Goal: Information Seeking & Learning: Learn about a topic

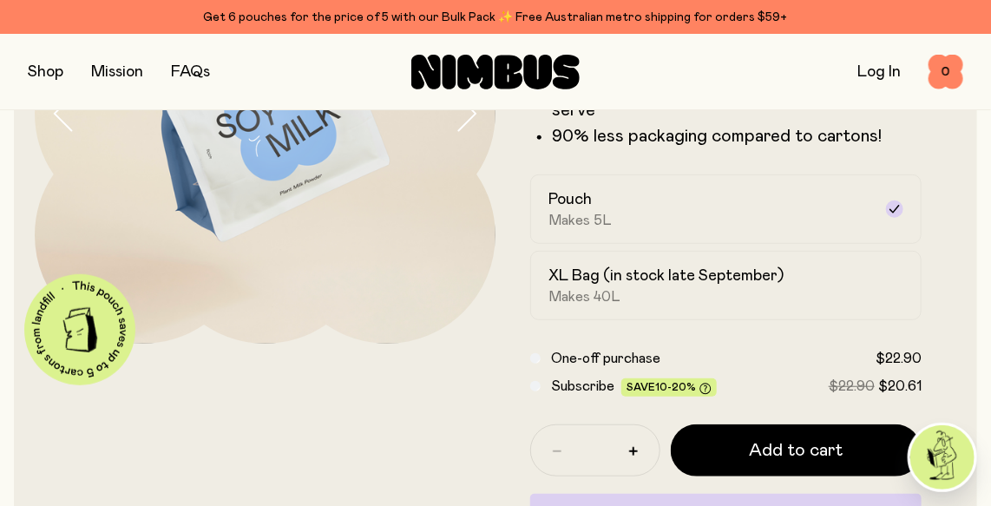
scroll to position [301, 0]
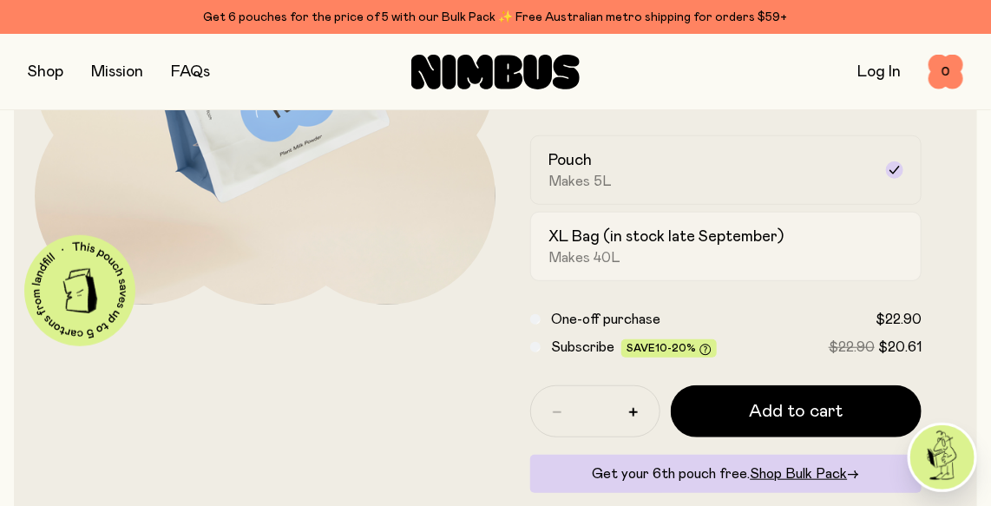
click at [561, 249] on span "Makes 40L" at bounding box center [584, 257] width 72 height 17
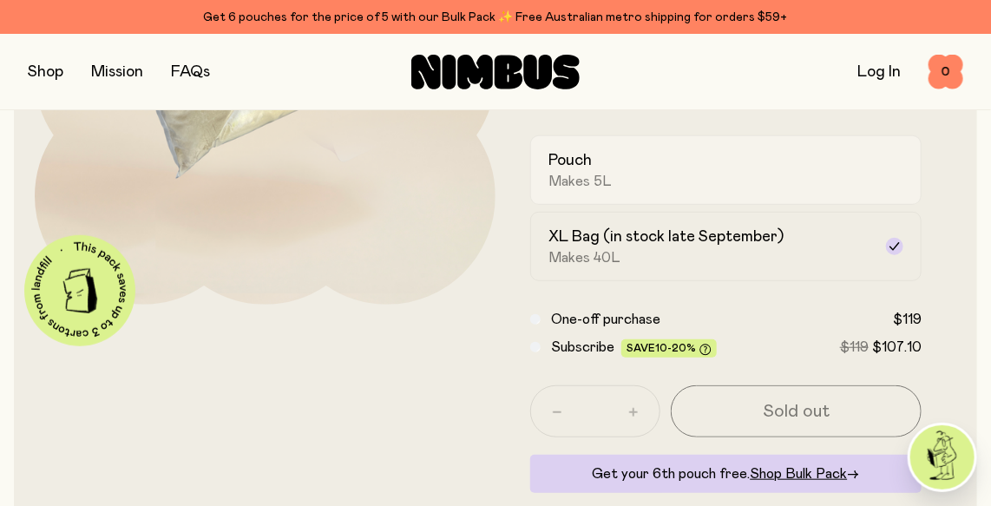
click at [580, 167] on h2 "Pouch" at bounding box center [569, 160] width 43 height 21
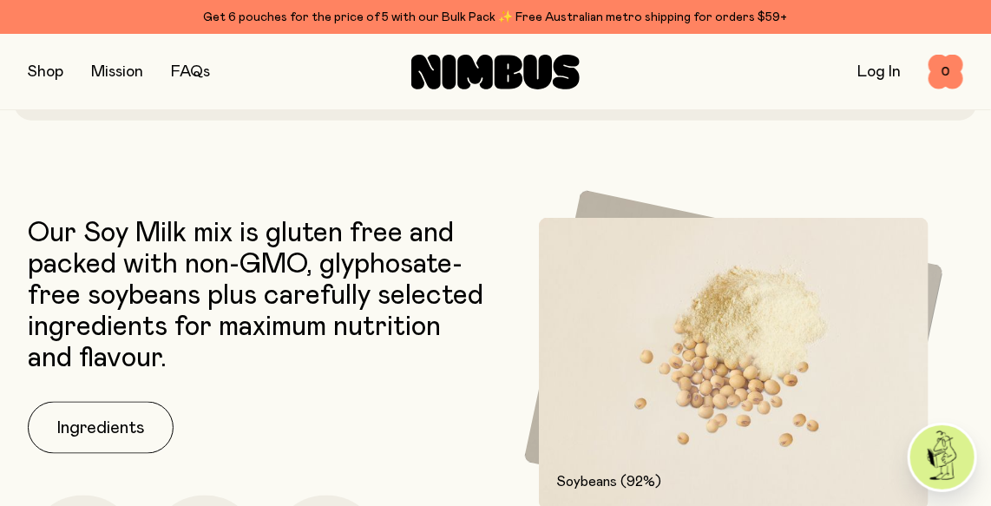
scroll to position [872, 0]
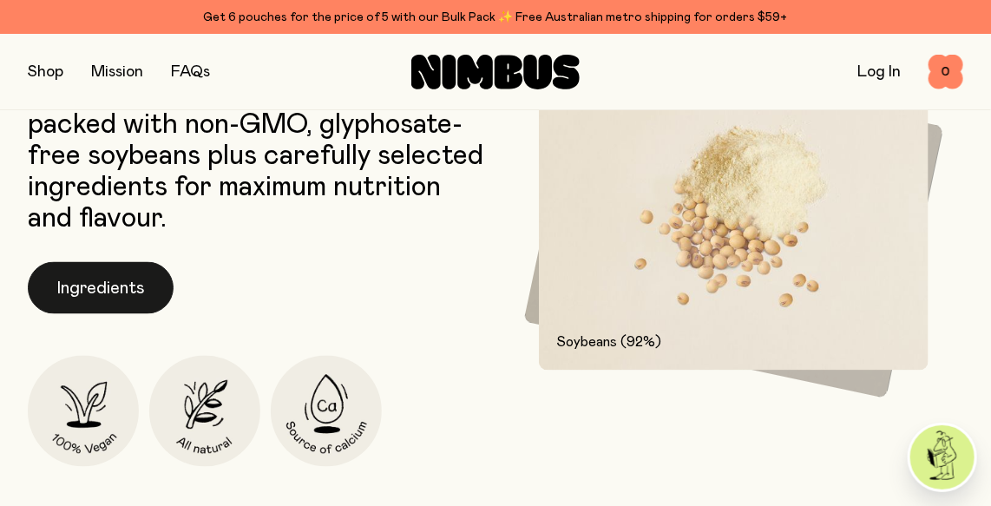
click at [125, 292] on button "Ingredients" at bounding box center [101, 288] width 146 height 52
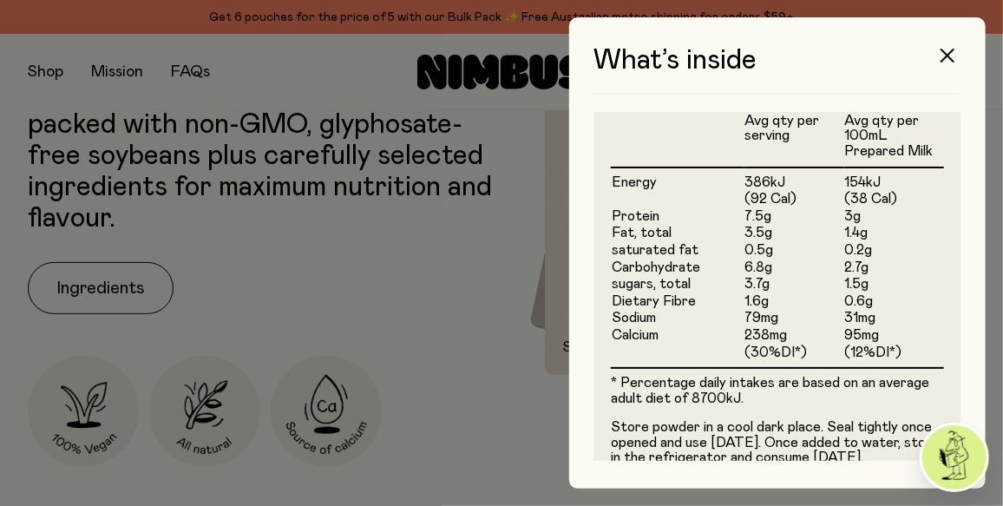
scroll to position [614, 0]
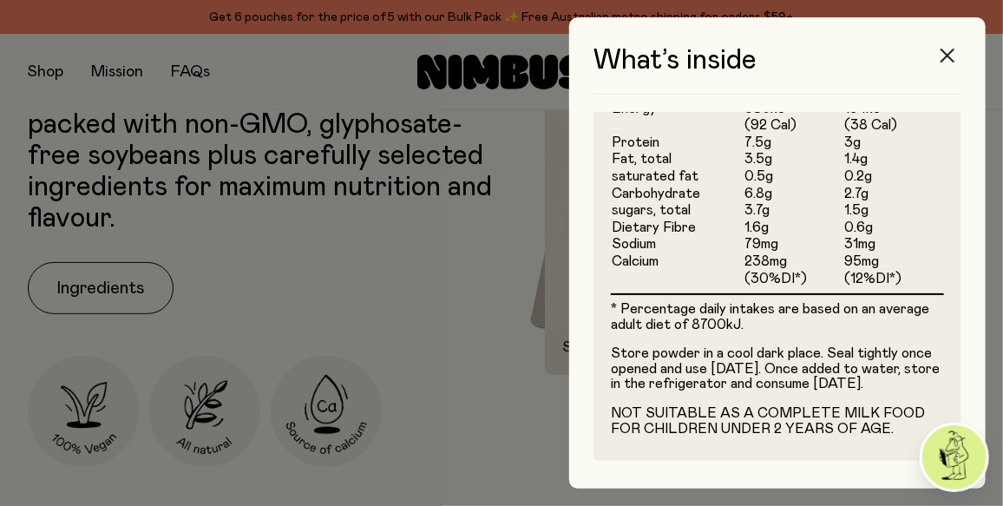
click at [947, 50] on icon "button" at bounding box center [947, 56] width 14 height 14
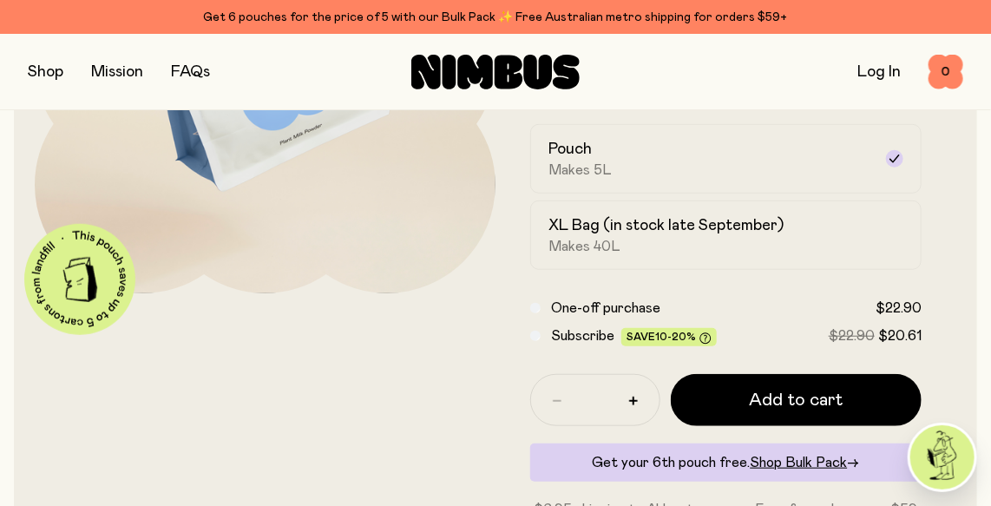
scroll to position [0, 0]
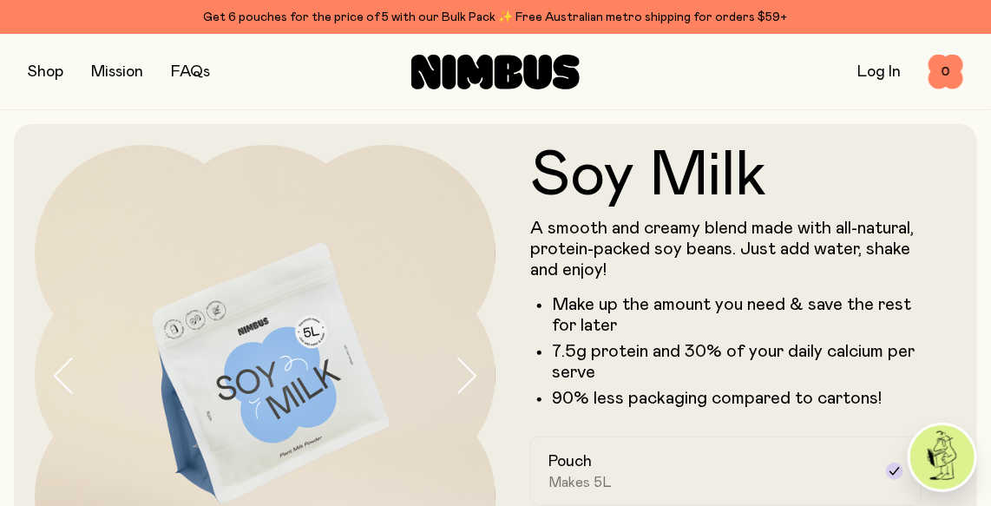
click at [192, 74] on link "FAQs" at bounding box center [190, 72] width 39 height 16
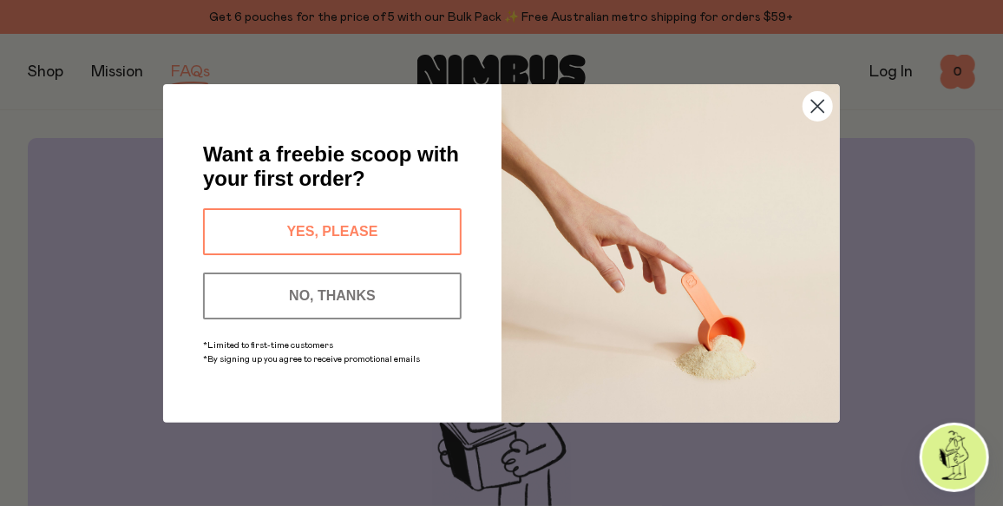
click at [818, 103] on circle "Close dialog" at bounding box center [817, 105] width 29 height 29
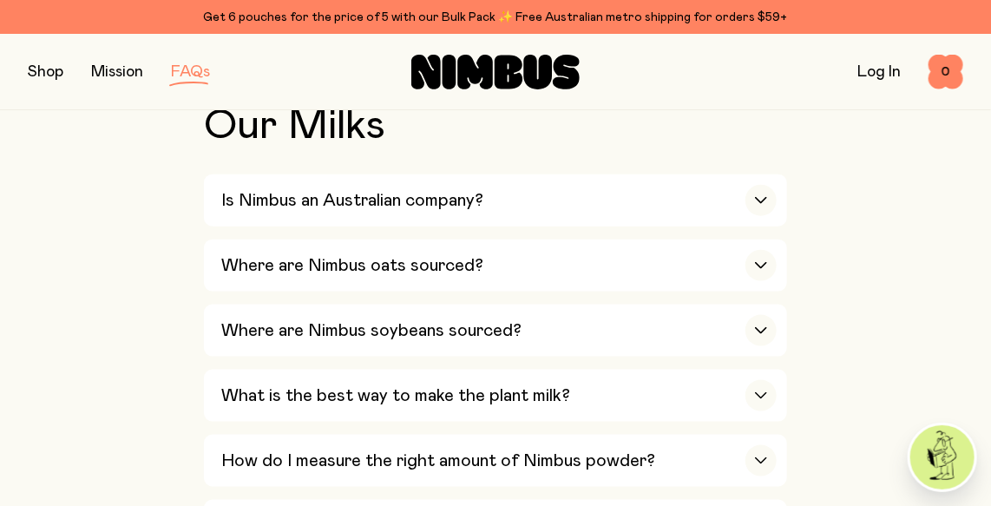
scroll to position [612, 0]
click at [761, 197] on icon "button" at bounding box center [761, 199] width 14 height 7
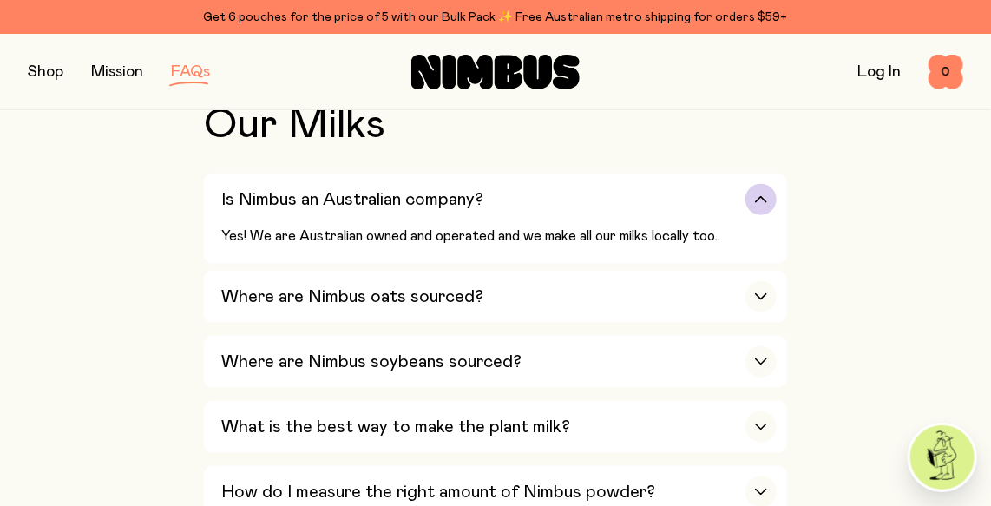
click at [761, 197] on icon "button" at bounding box center [761, 199] width 14 height 7
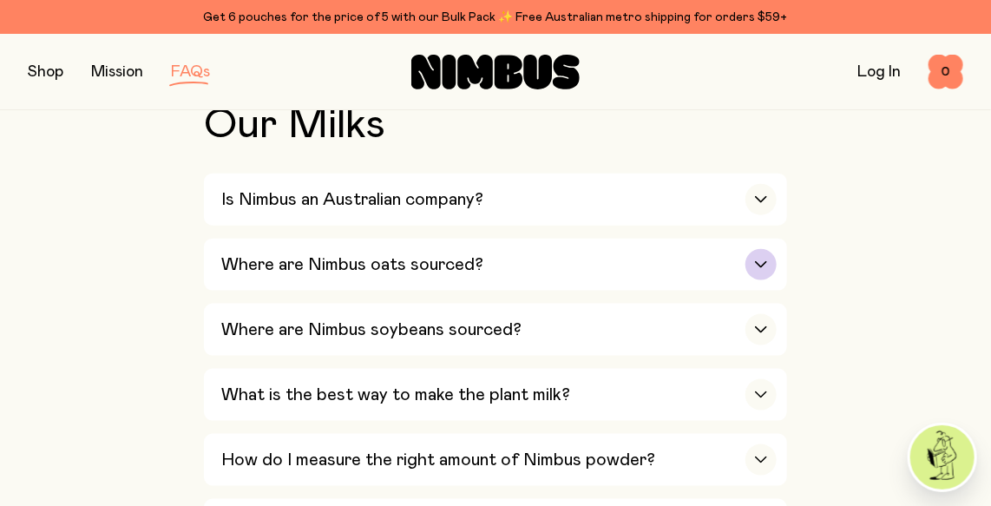
click at [757, 261] on icon "button" at bounding box center [761, 264] width 14 height 7
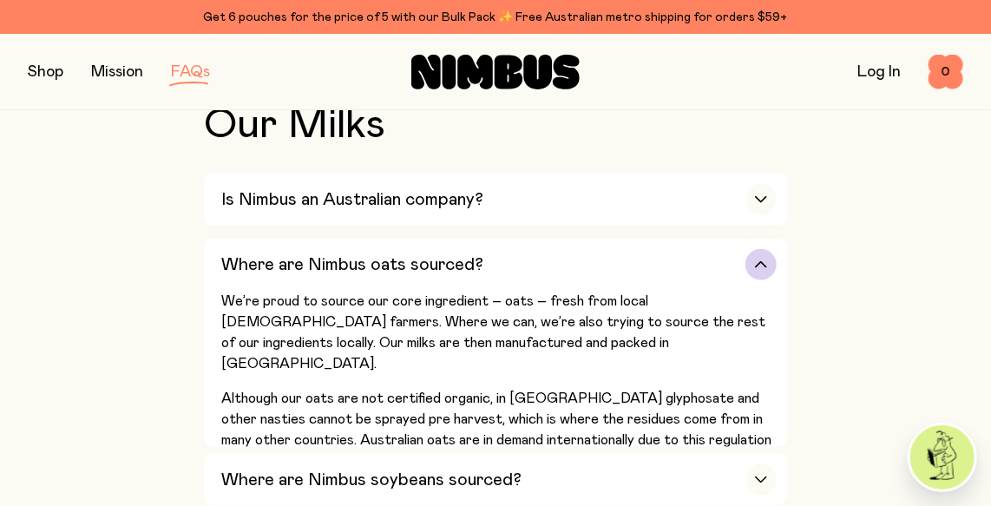
click at [757, 261] on icon "button" at bounding box center [761, 264] width 14 height 7
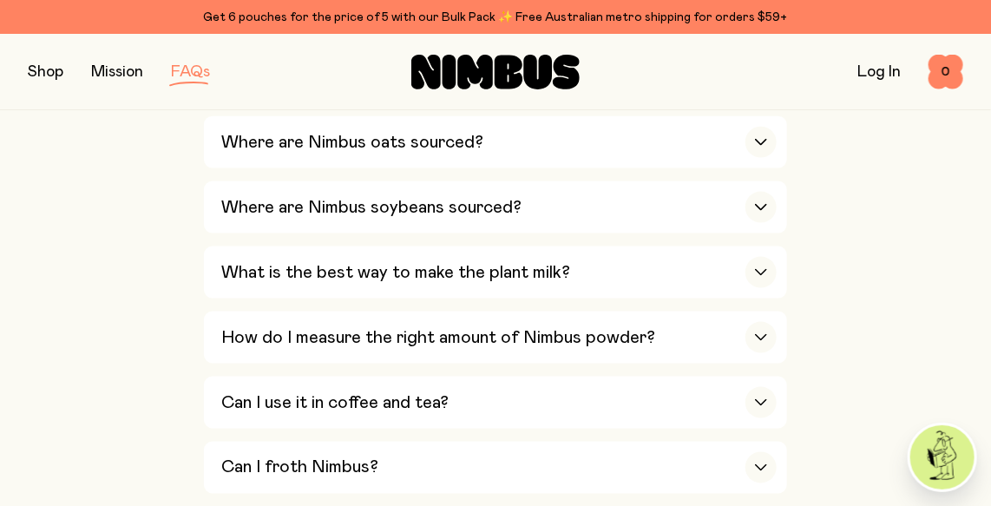
scroll to position [686, 0]
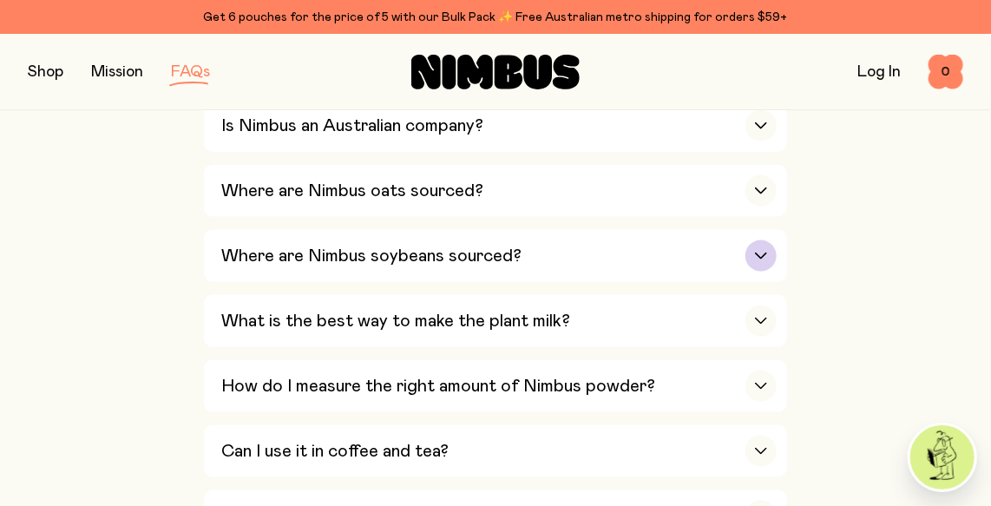
click at [760, 245] on div "button" at bounding box center [760, 255] width 31 height 31
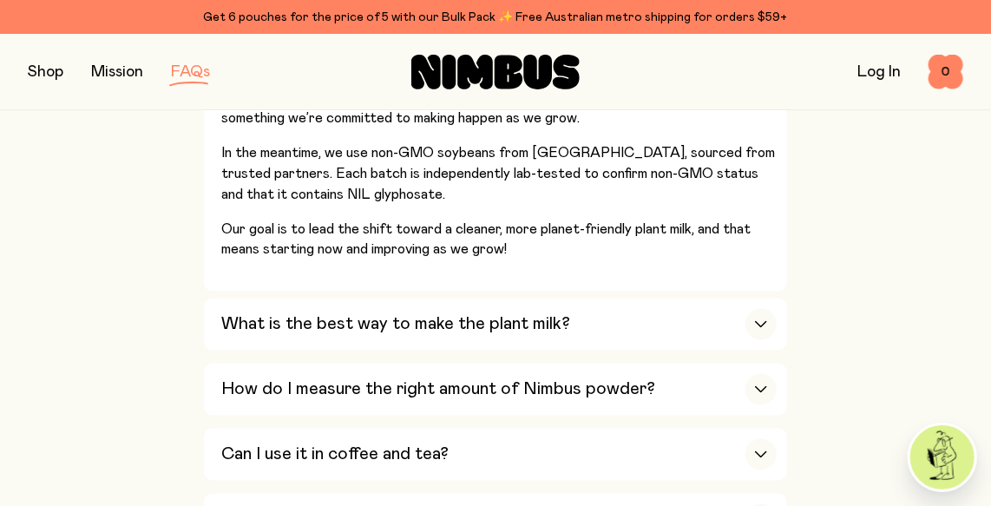
scroll to position [949, 0]
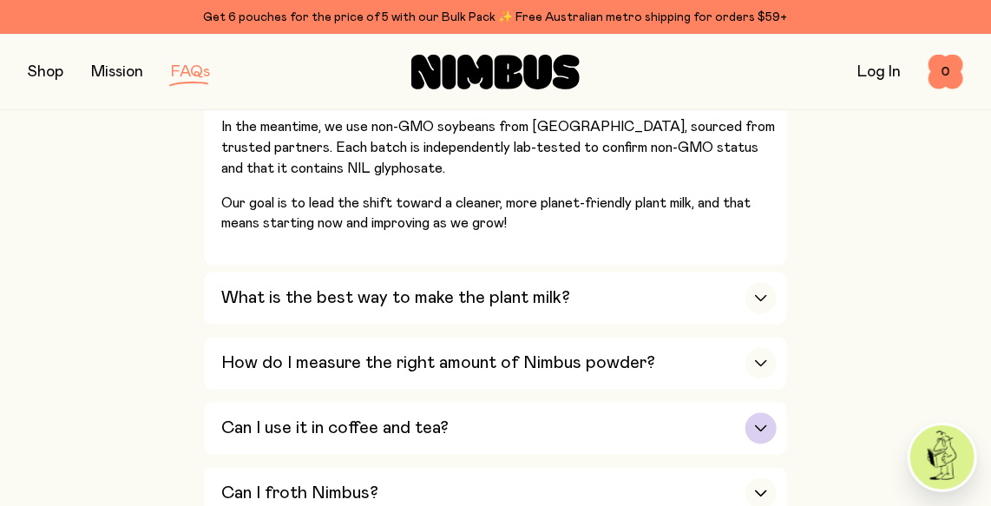
click at [763, 425] on icon "button" at bounding box center [761, 428] width 14 height 7
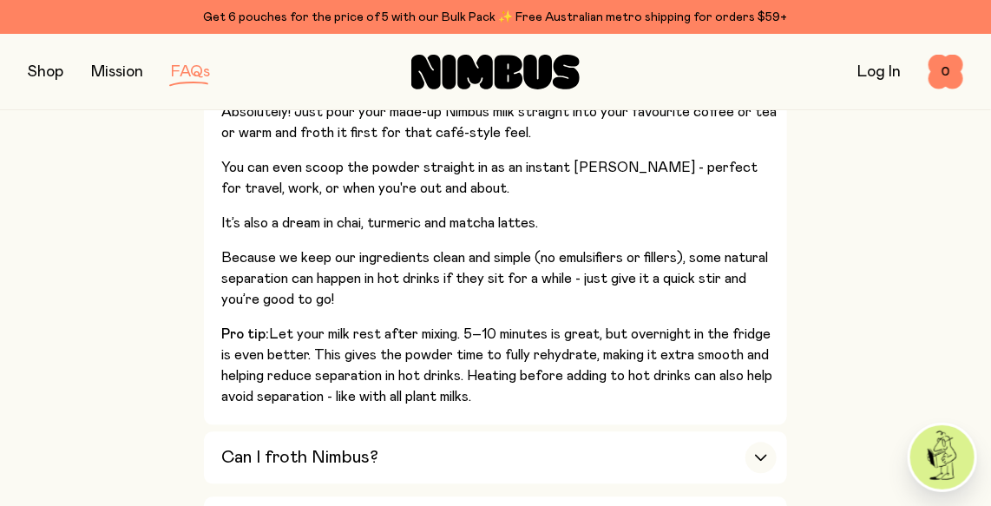
scroll to position [1123, 0]
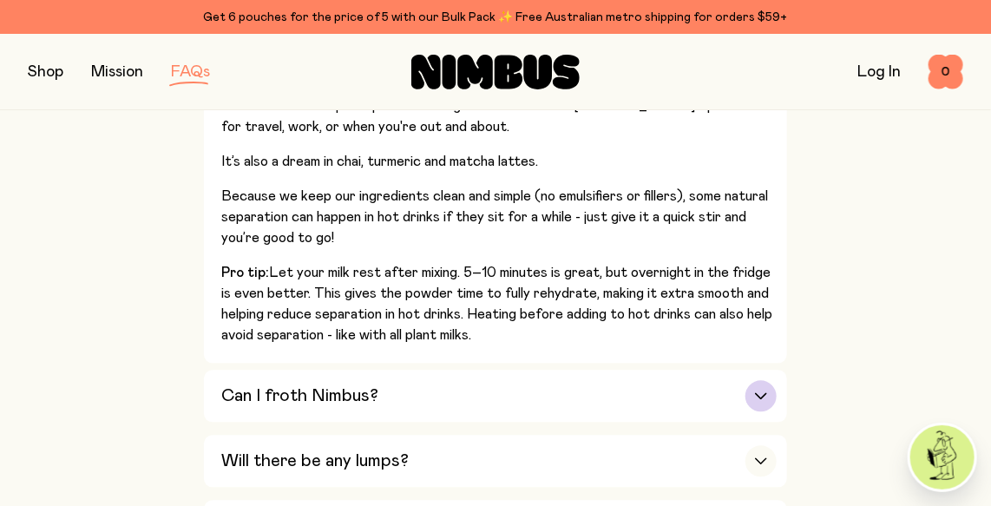
click at [761, 393] on icon "button" at bounding box center [761, 396] width 14 height 7
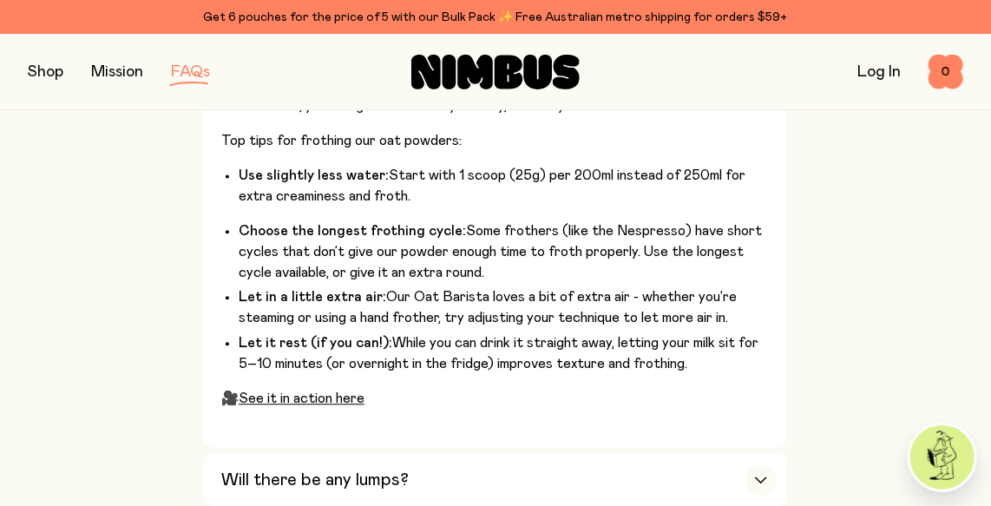
scroll to position [1424, 0]
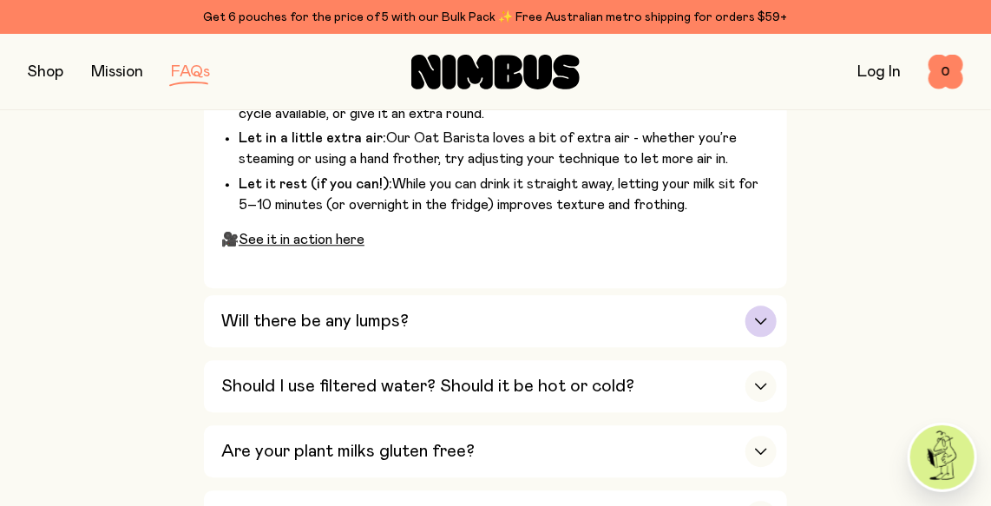
click at [762, 317] on icon "button" at bounding box center [761, 320] width 14 height 7
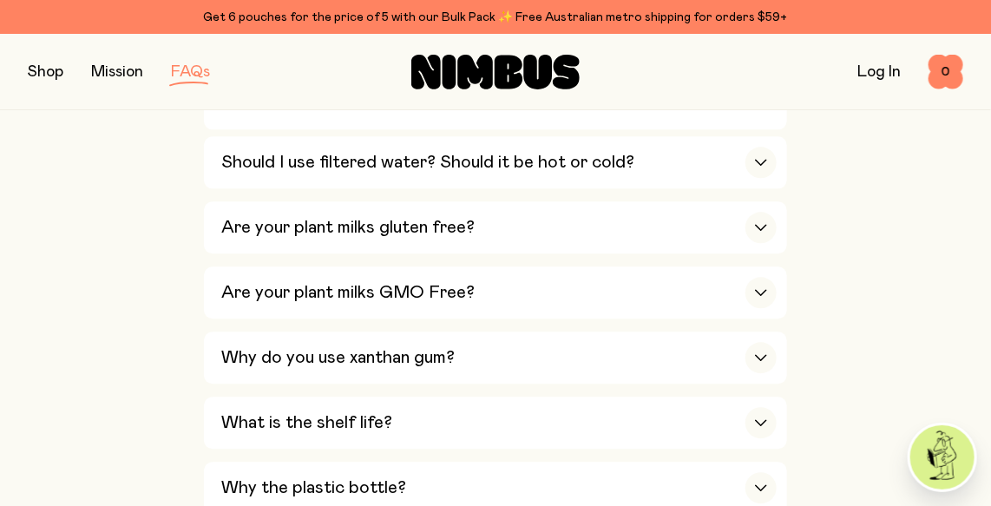
scroll to position [1408, 0]
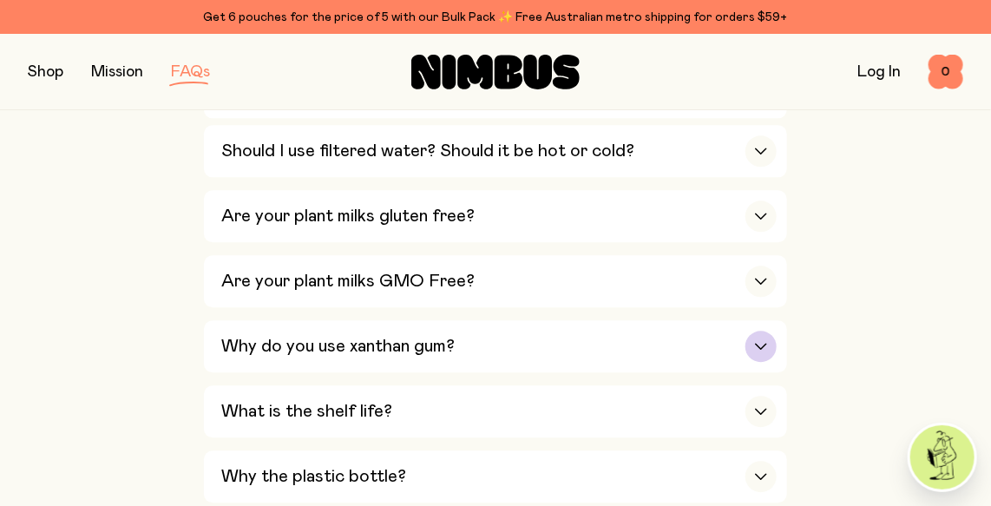
click at [760, 335] on div "button" at bounding box center [760, 346] width 31 height 31
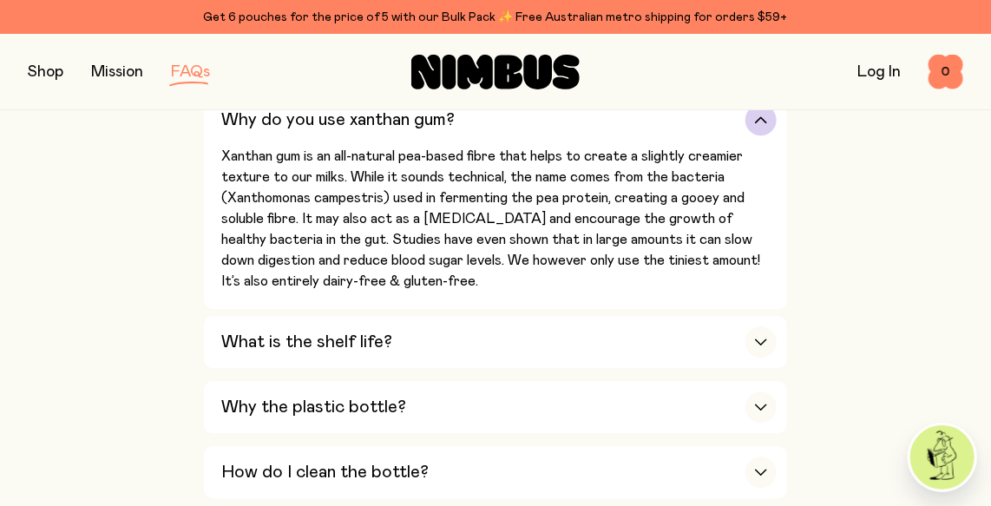
click at [760, 338] on icon "button" at bounding box center [761, 341] width 14 height 7
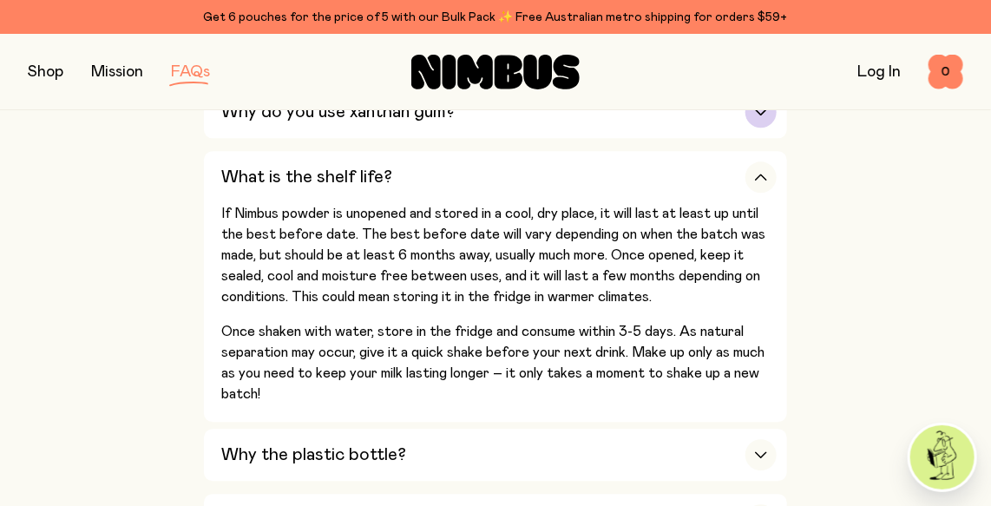
scroll to position [1568, 0]
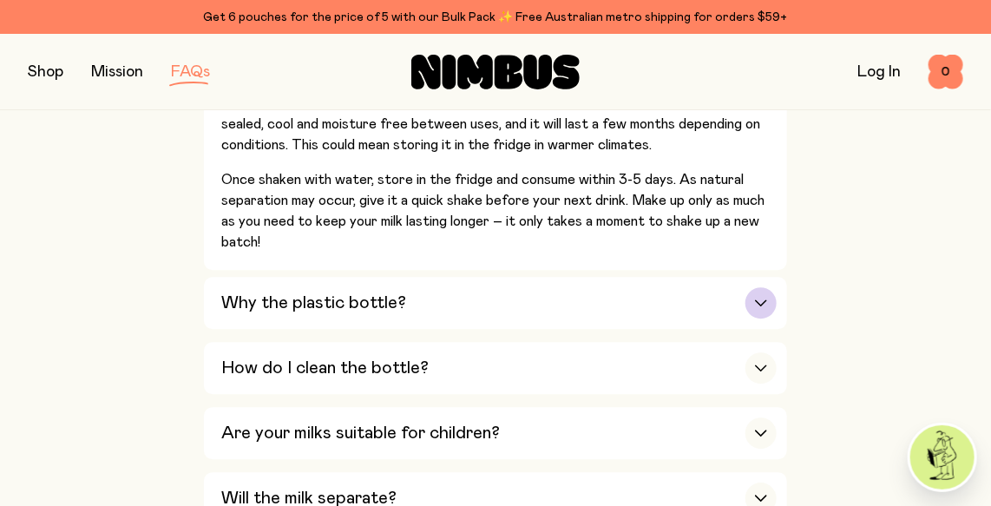
click at [760, 299] on icon "button" at bounding box center [761, 302] width 14 height 7
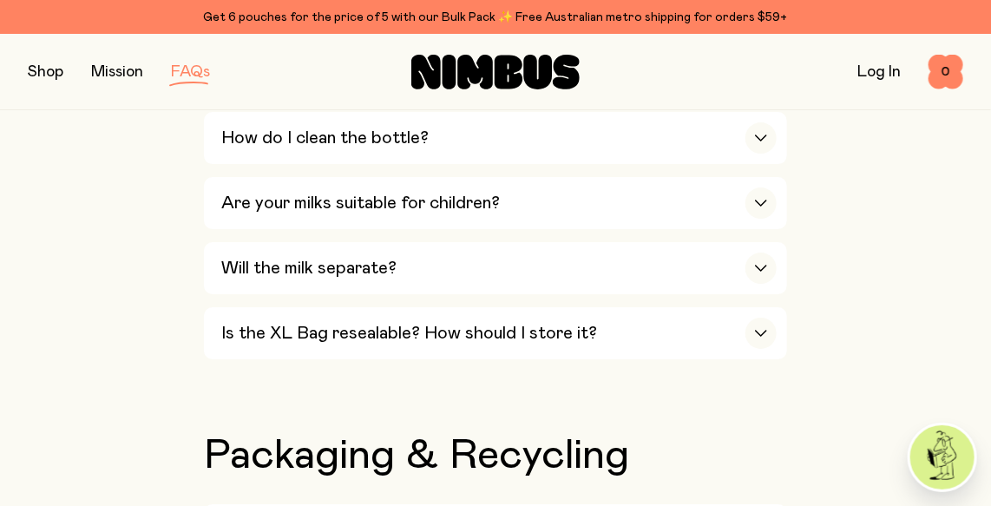
scroll to position [2143, 0]
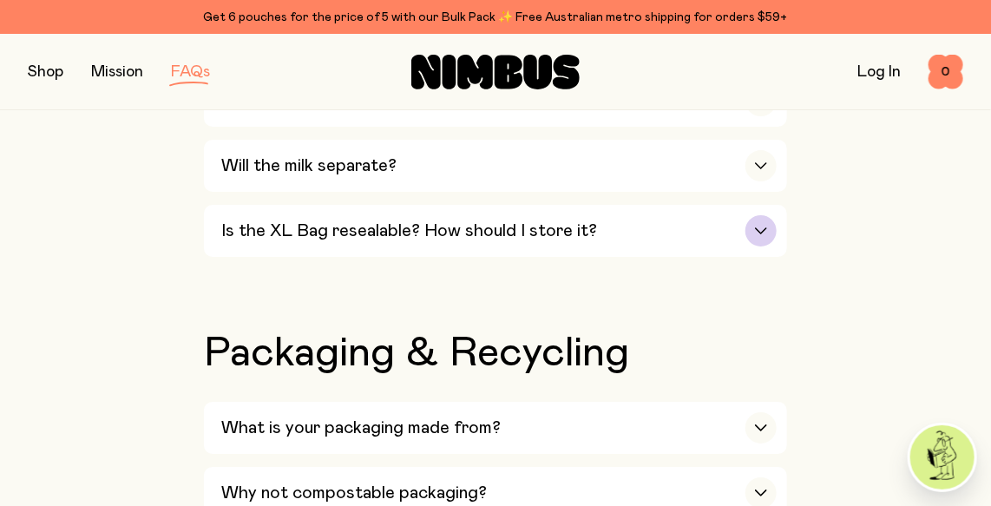
click at [760, 227] on icon "button" at bounding box center [761, 230] width 14 height 7
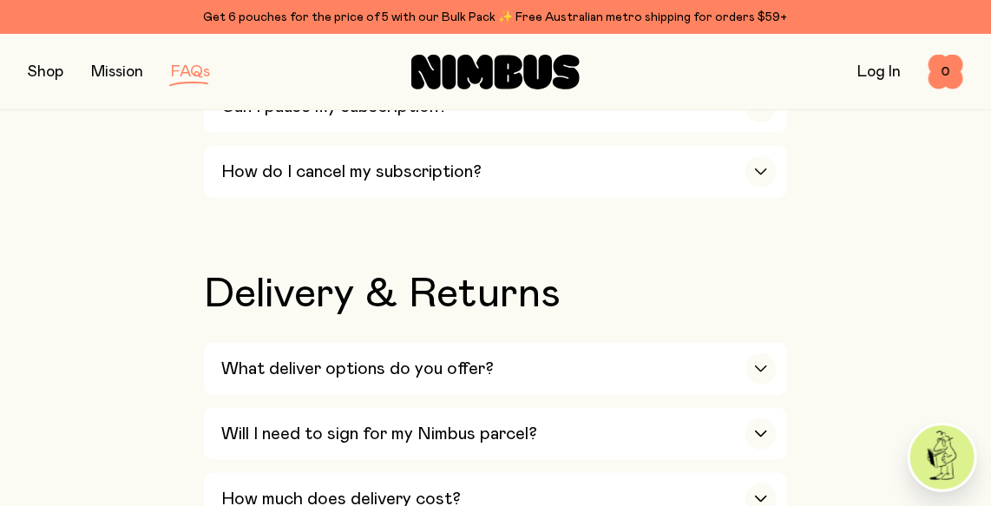
scroll to position [2757, 0]
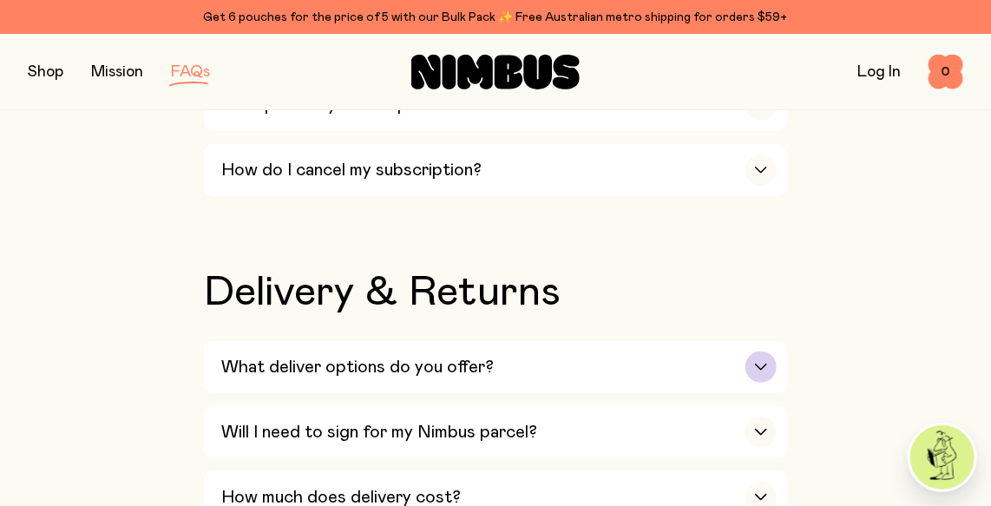
click at [766, 351] on div "button" at bounding box center [760, 366] width 31 height 31
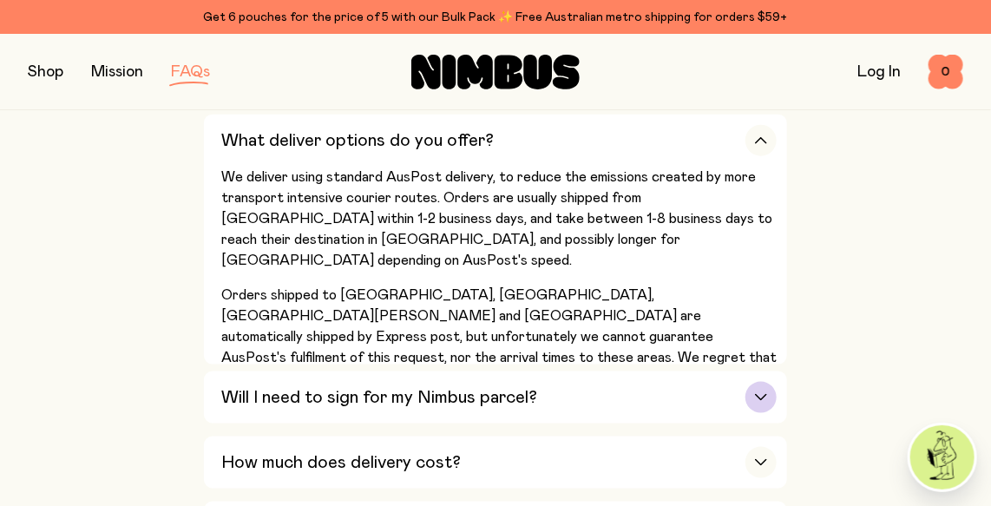
scroll to position [3237, 0]
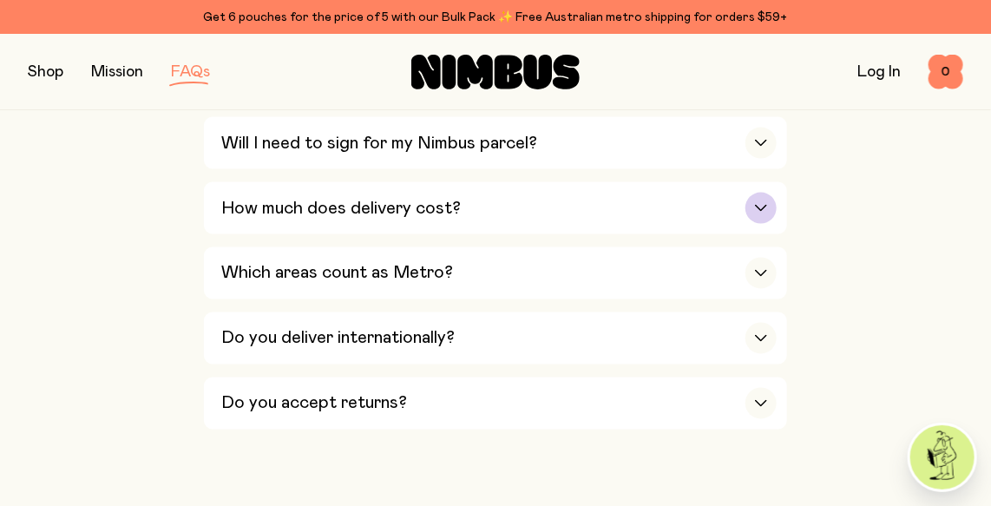
click at [756, 205] on icon "button" at bounding box center [761, 208] width 14 height 7
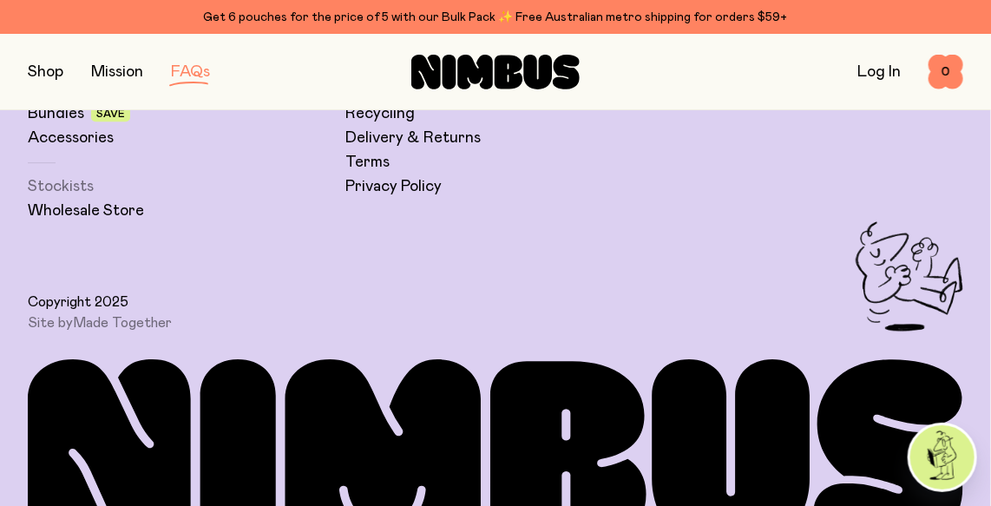
scroll to position [4049, 0]
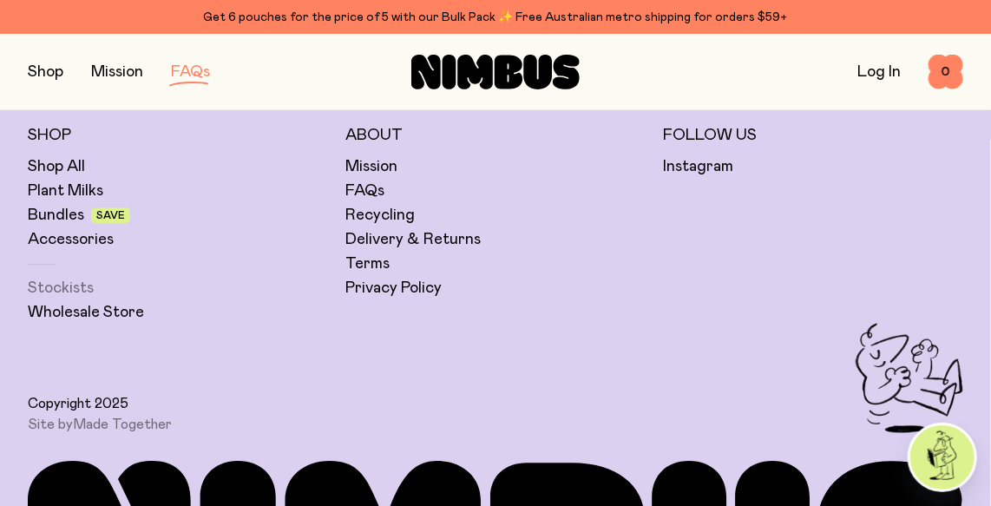
click at [76, 278] on link "Stockists" at bounding box center [61, 288] width 66 height 21
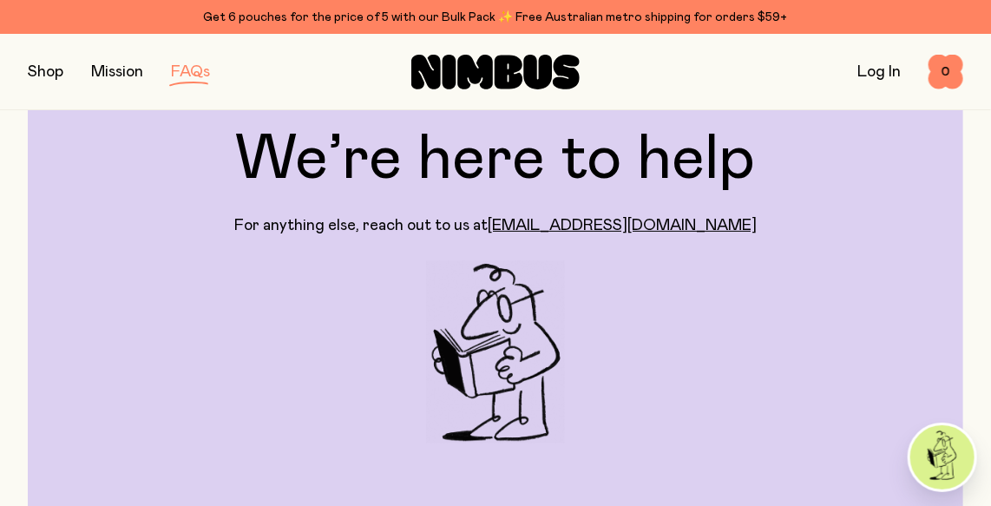
scroll to position [0, 0]
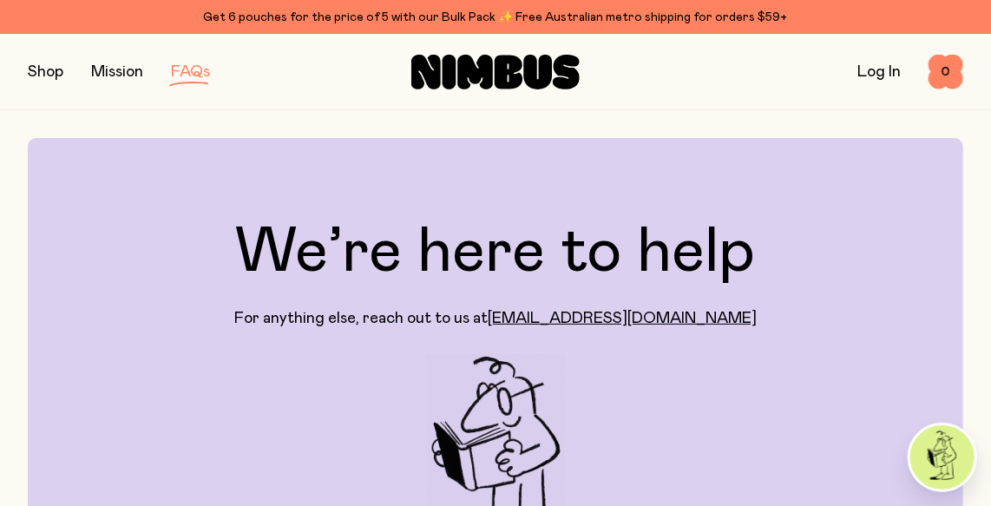
click at [44, 68] on button "button" at bounding box center [46, 72] width 36 height 24
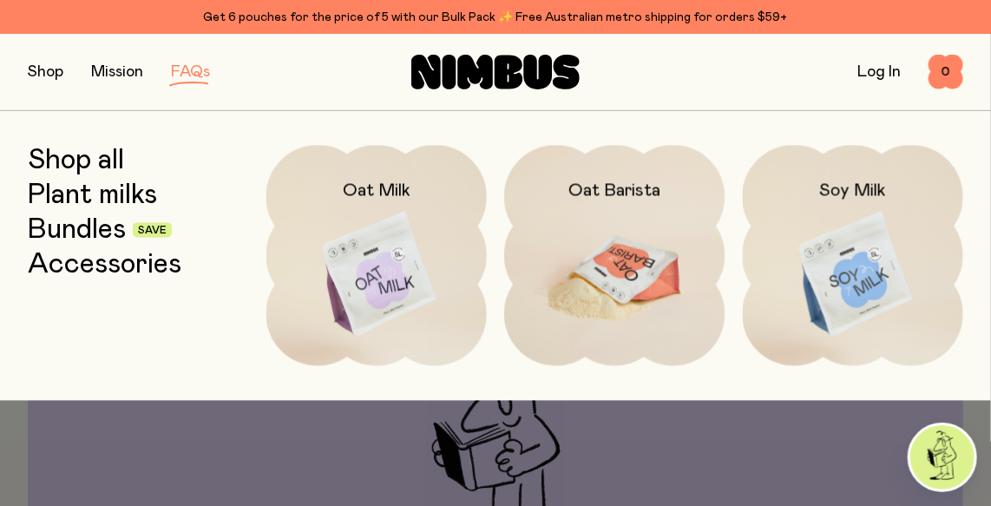
click at [592, 211] on img at bounding box center [614, 274] width 221 height 259
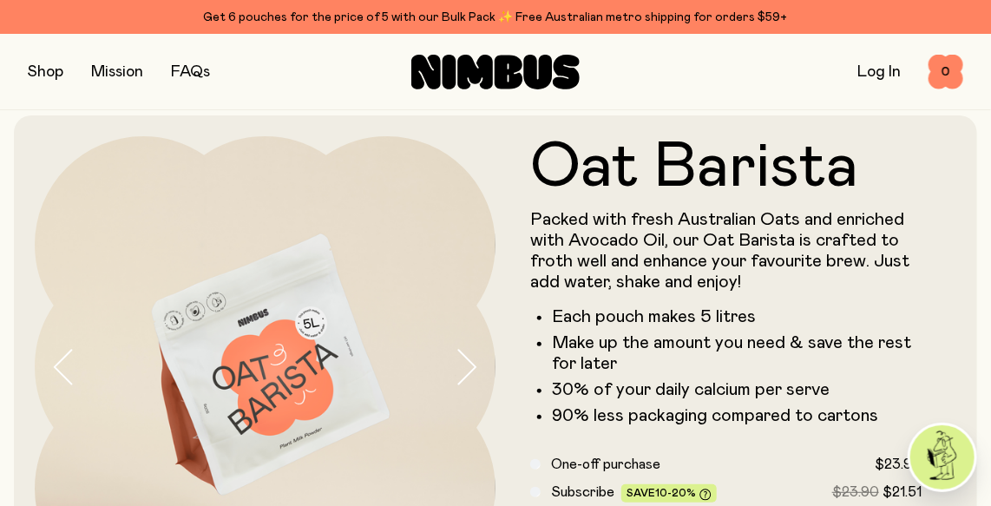
scroll to position [196, 0]
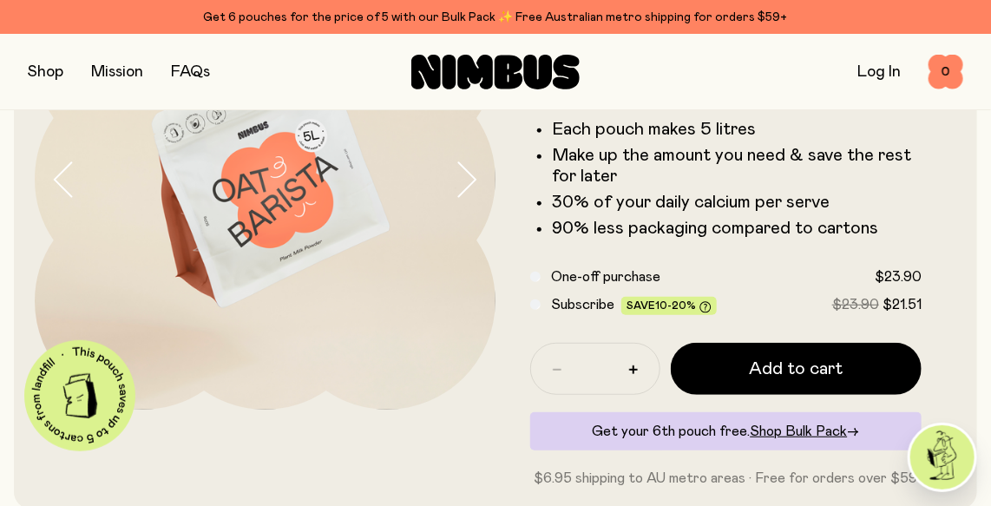
click at [42, 70] on button "button" at bounding box center [46, 72] width 36 height 24
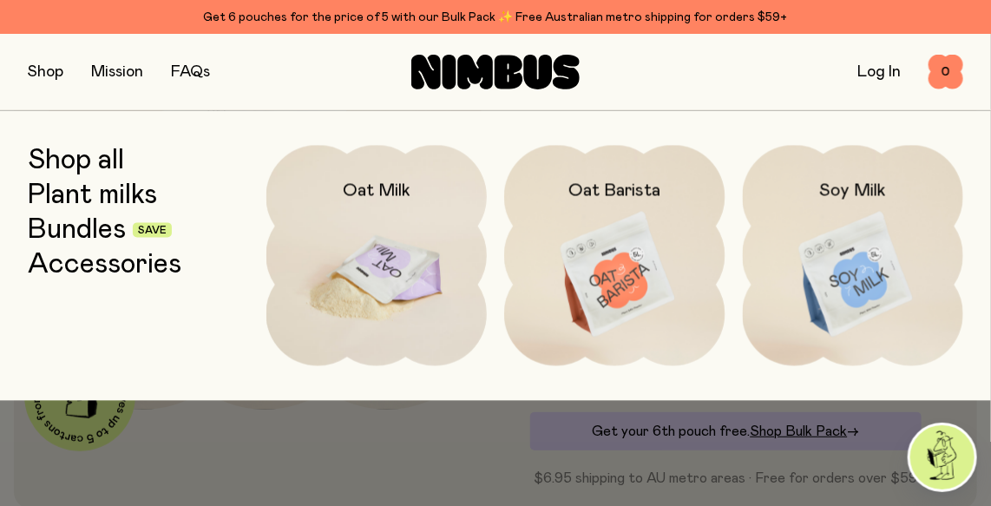
click at [440, 247] on img at bounding box center [376, 274] width 221 height 259
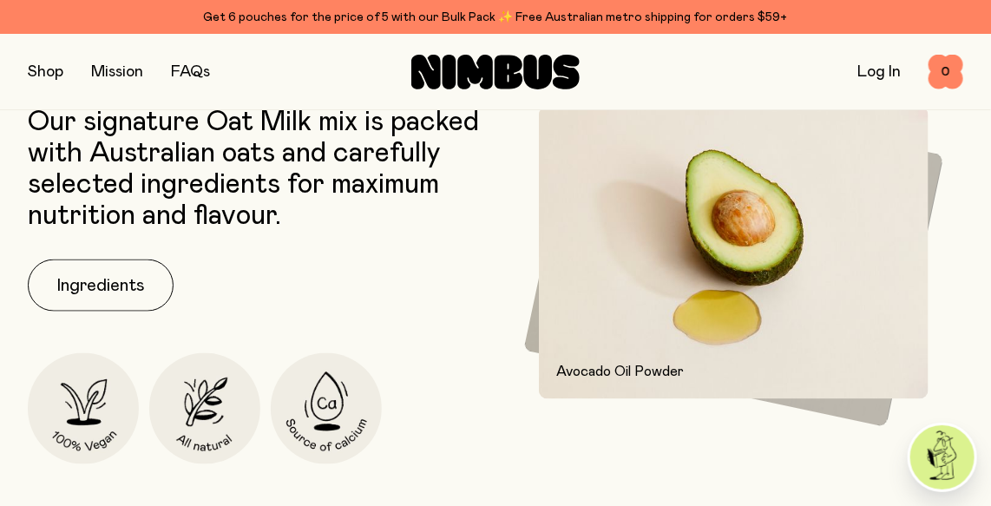
scroll to position [717, 0]
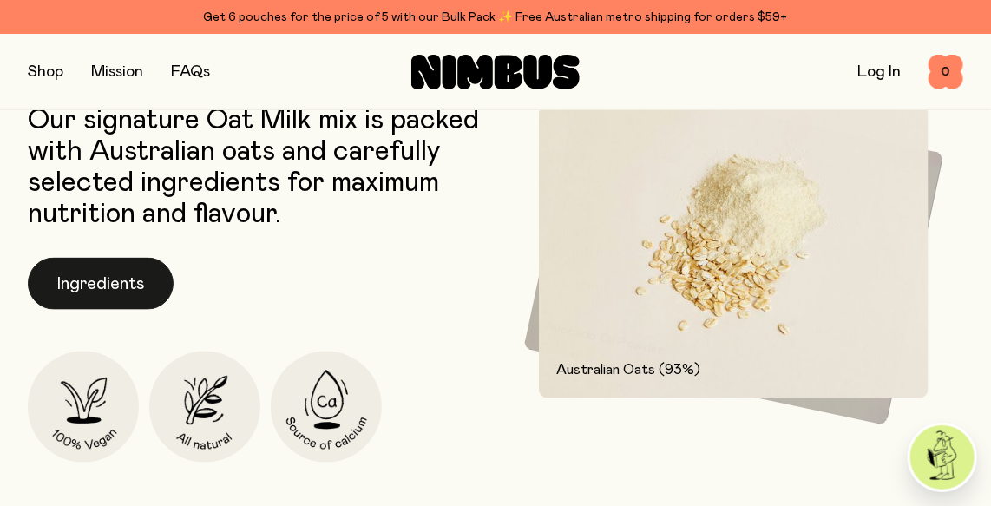
click at [102, 265] on button "Ingredients" at bounding box center [101, 284] width 146 height 52
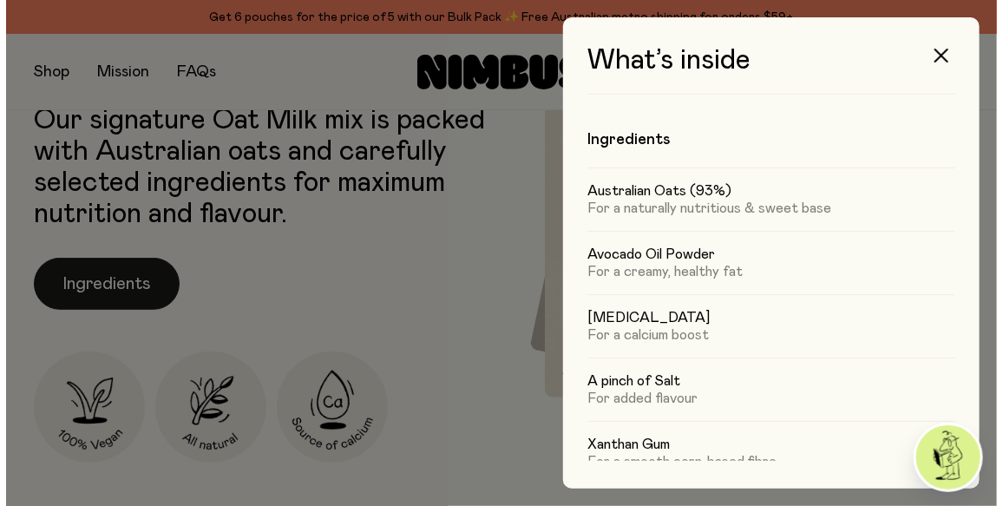
scroll to position [0, 0]
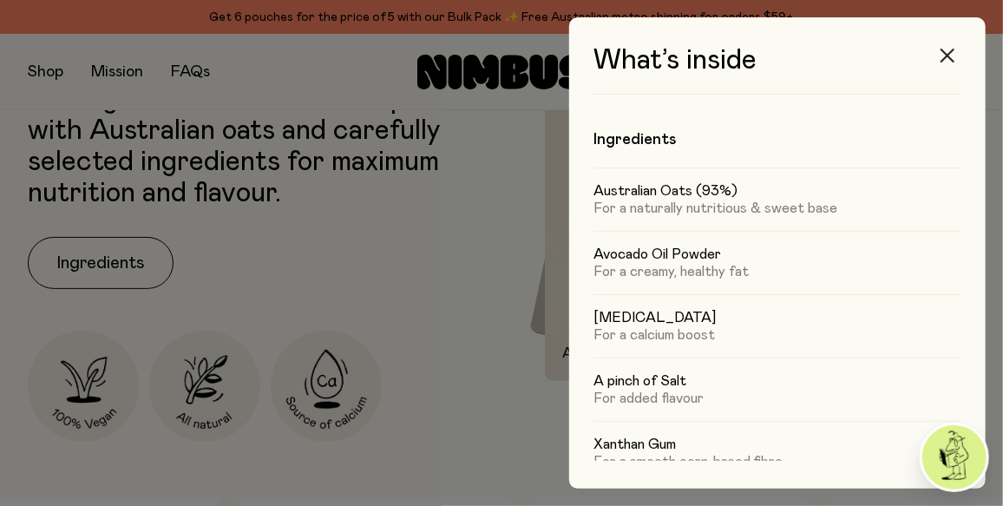
click at [949, 53] on icon "button" at bounding box center [947, 56] width 14 height 14
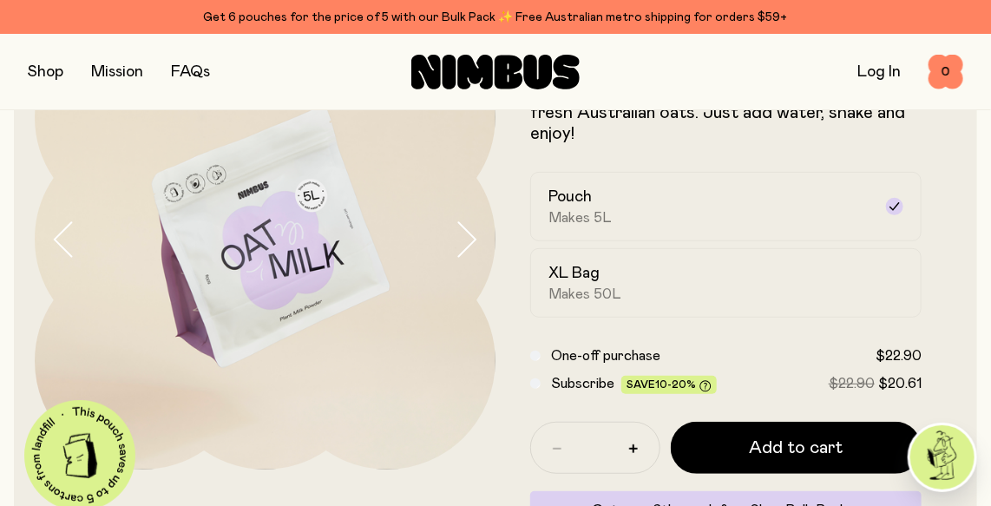
scroll to position [133, 0]
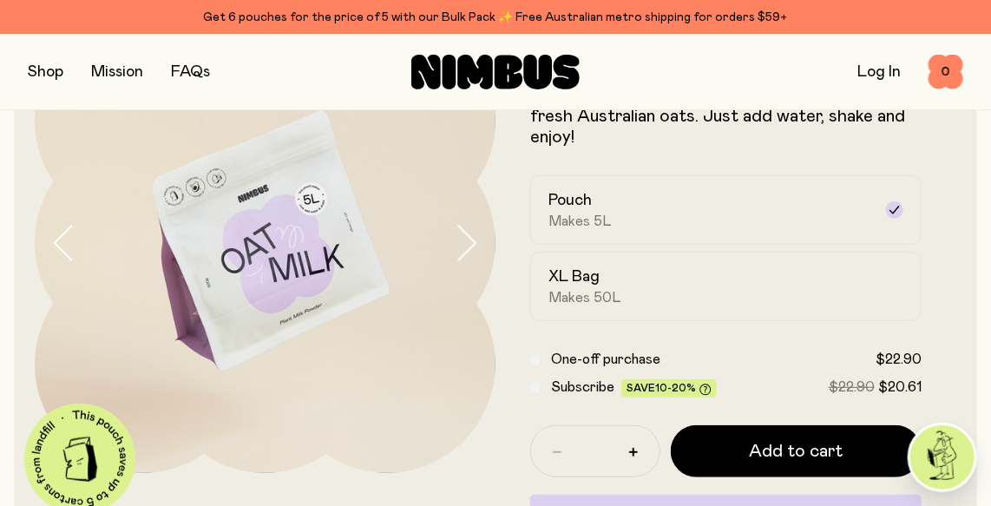
click at [54, 77] on button "button" at bounding box center [46, 72] width 36 height 24
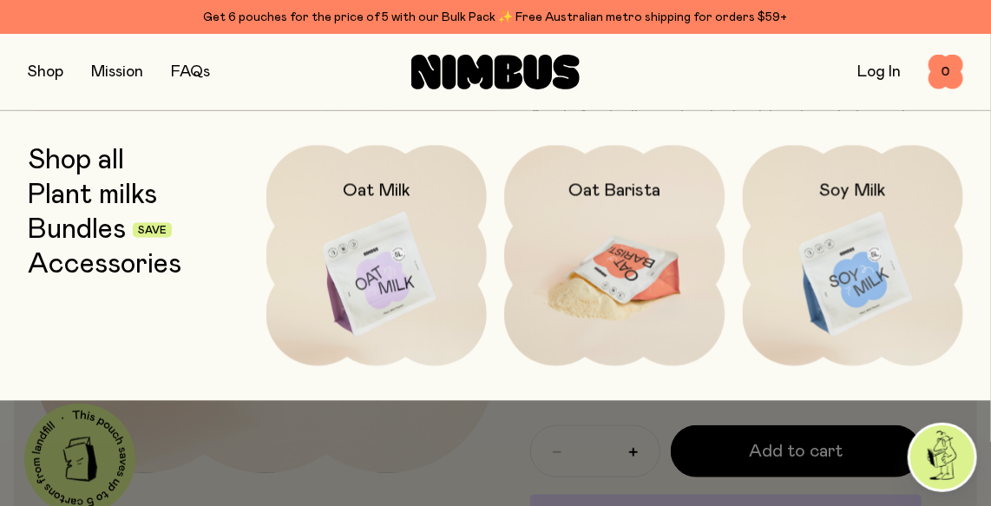
click at [642, 254] on img at bounding box center [614, 274] width 221 height 259
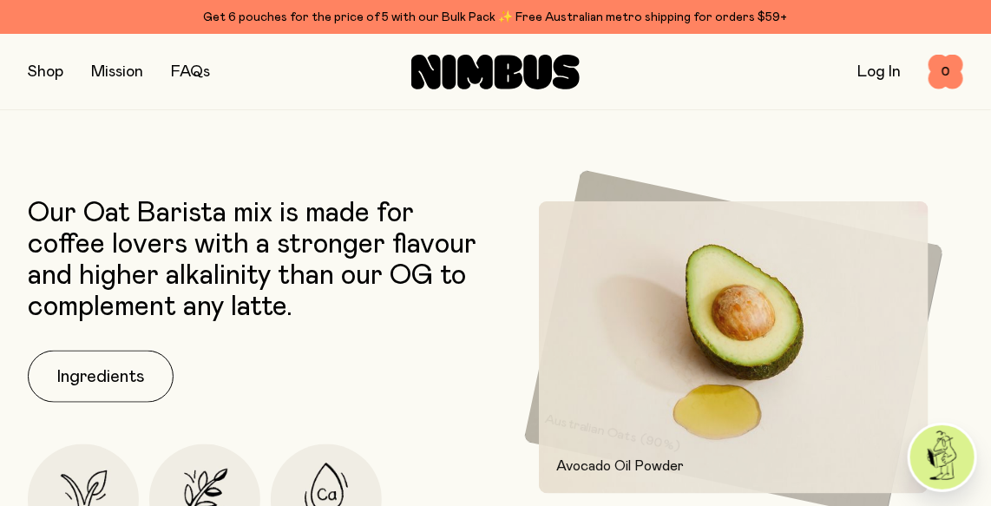
scroll to position [625, 0]
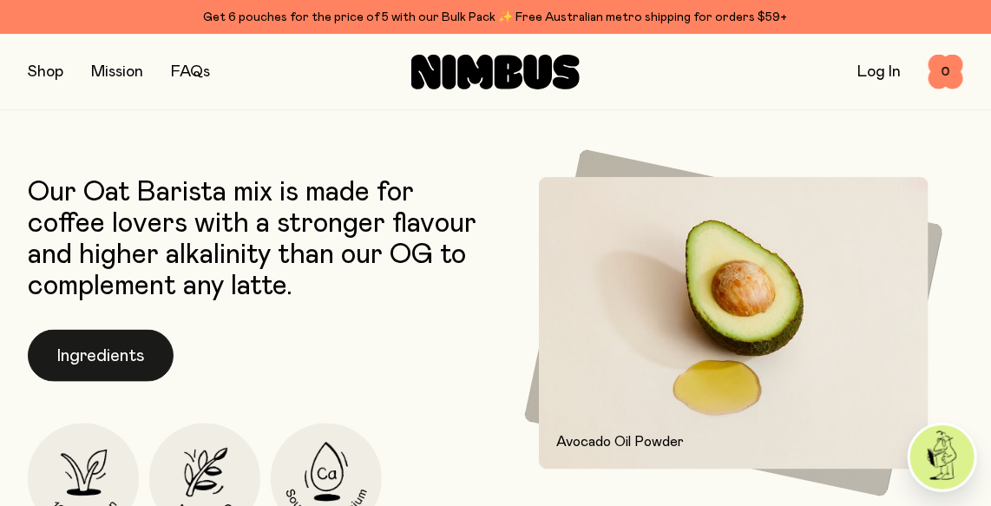
click at [147, 366] on button "Ingredients" at bounding box center [101, 356] width 146 height 52
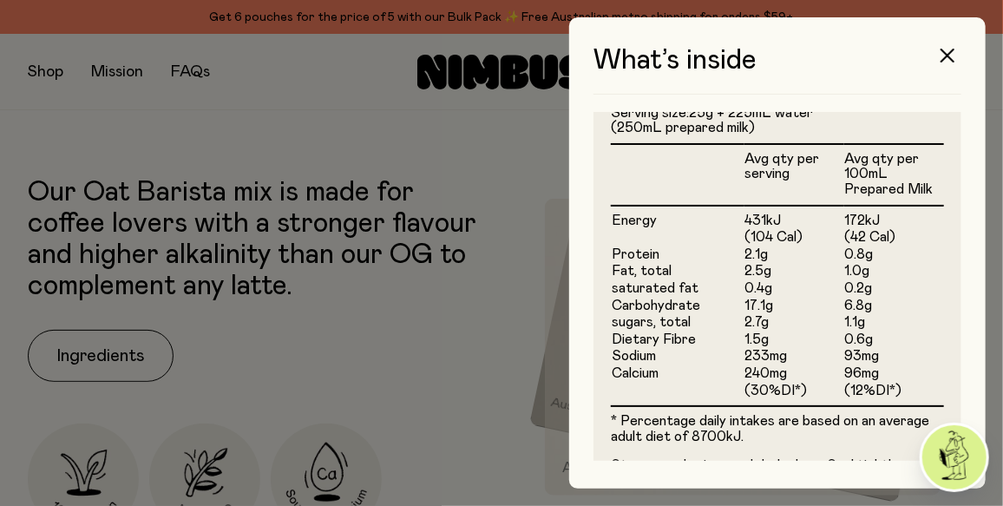
scroll to position [0, 0]
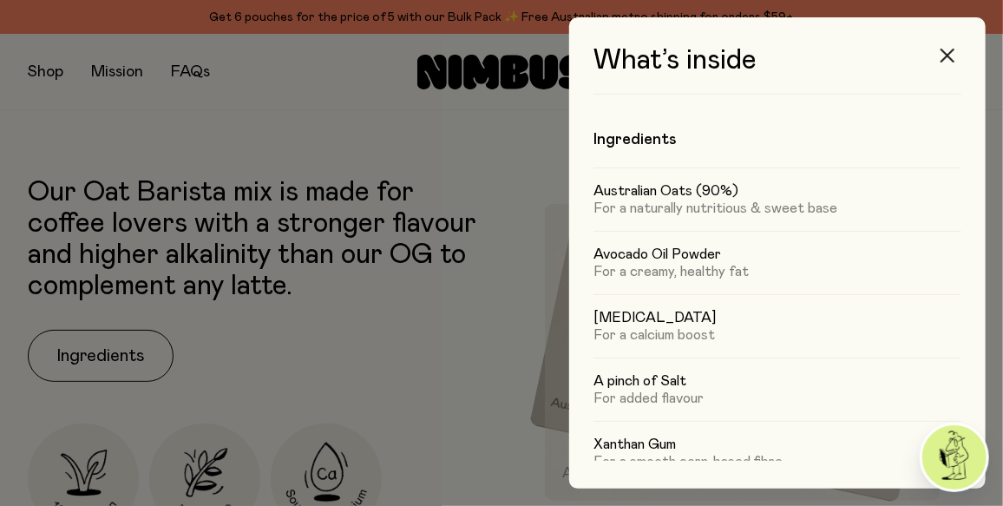
click at [947, 56] on icon "button" at bounding box center [947, 56] width 14 height 14
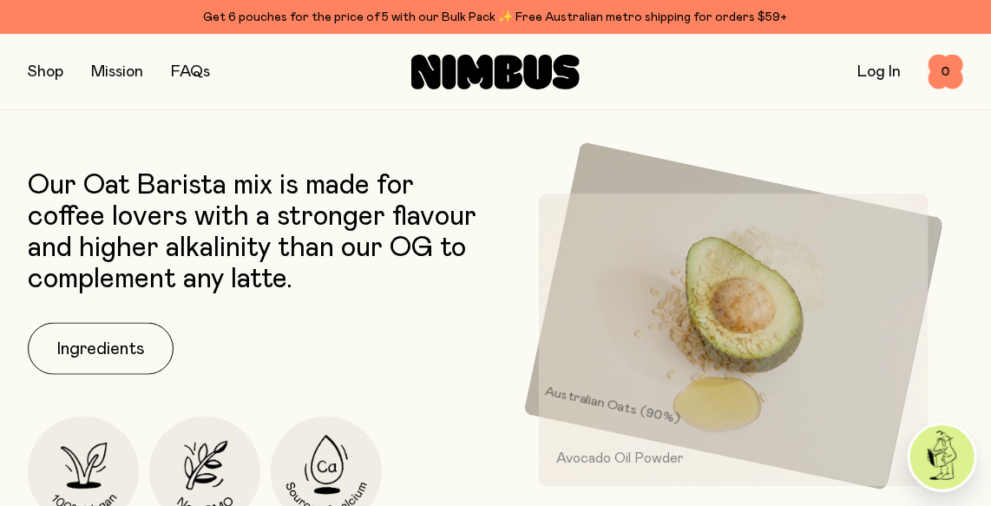
scroll to position [867, 0]
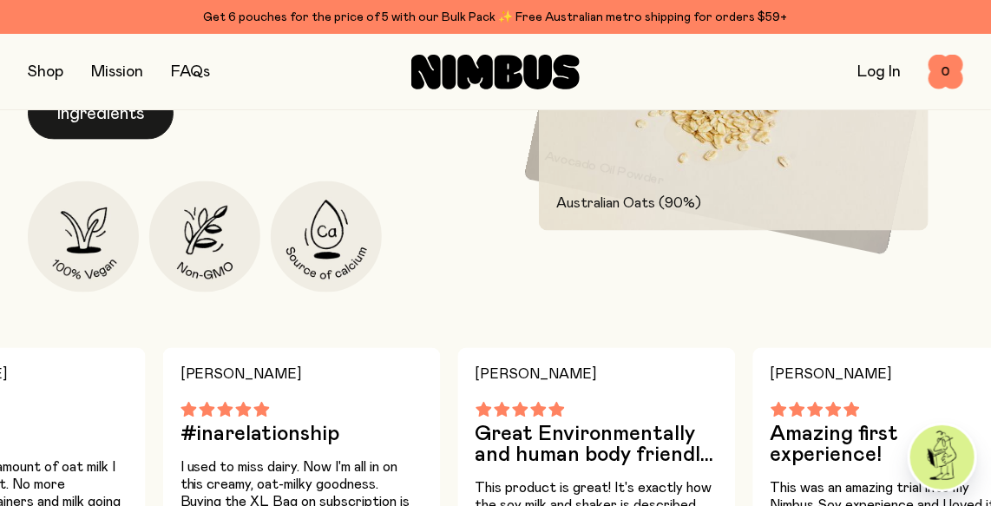
click at [126, 118] on button "Ingredients" at bounding box center [101, 114] width 146 height 52
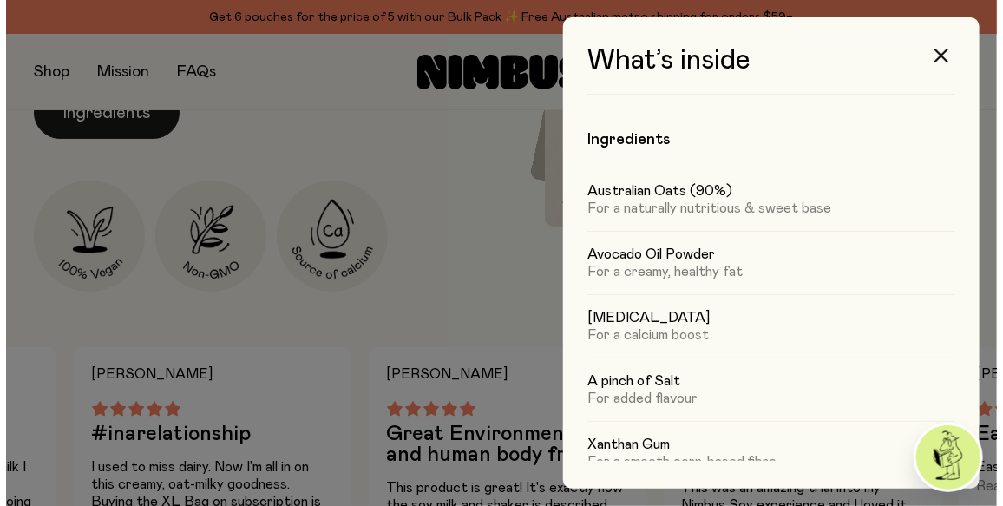
scroll to position [0, 0]
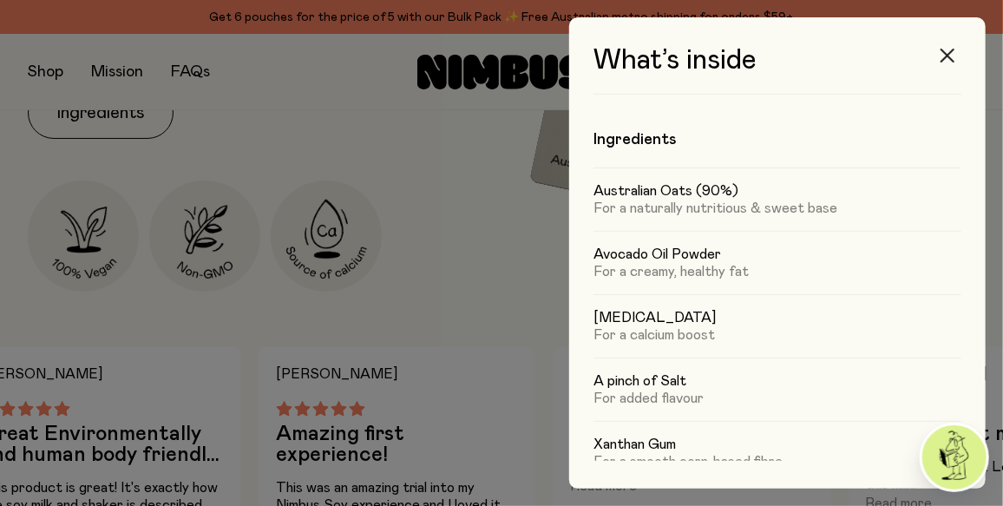
click at [951, 51] on icon "button" at bounding box center [947, 56] width 14 height 14
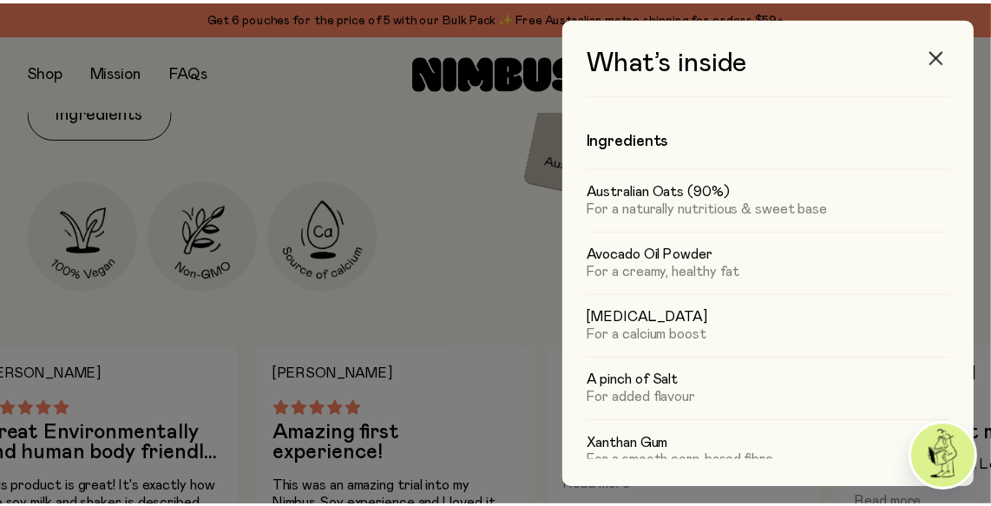
scroll to position [867, 0]
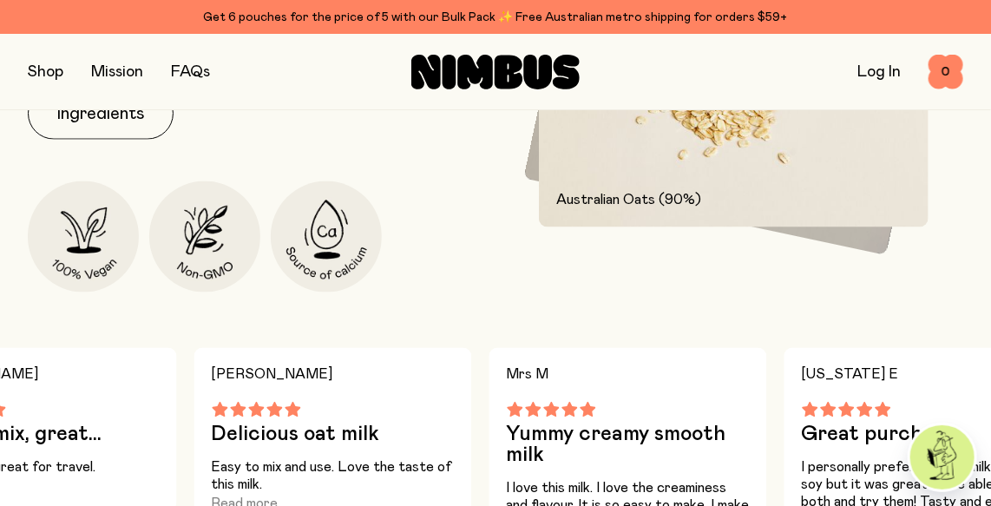
click at [180, 70] on link "FAQs" at bounding box center [190, 72] width 39 height 16
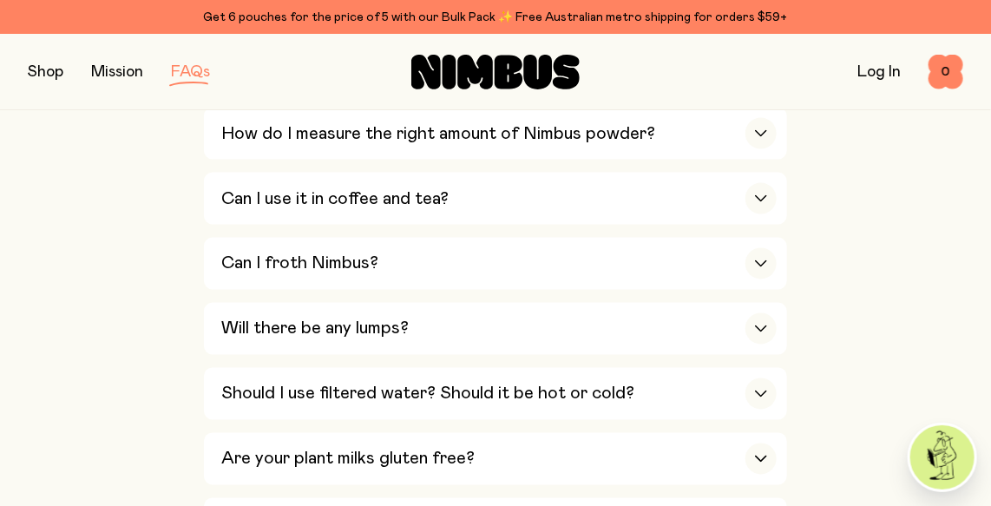
scroll to position [970, 0]
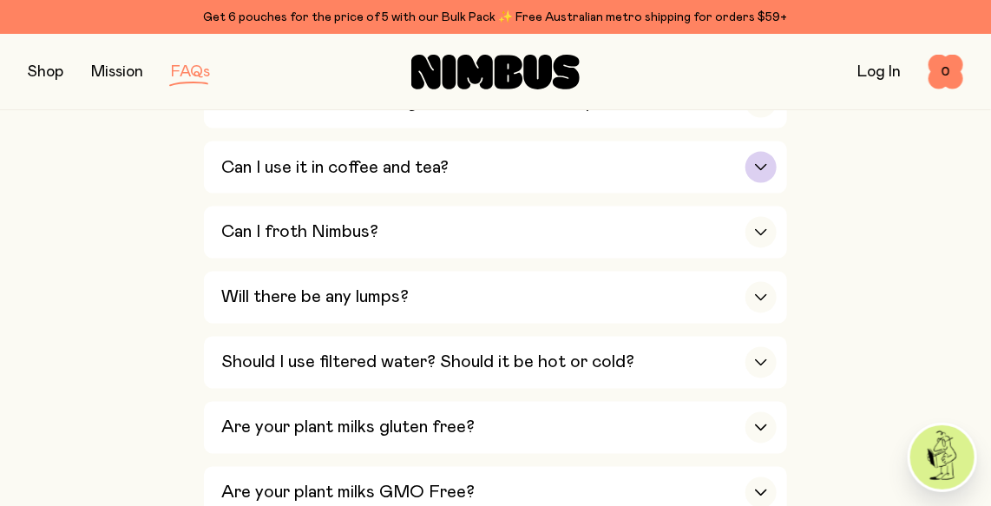
click at [518, 163] on div "Can I use it in coffee and tea?" at bounding box center [498, 167] width 555 height 52
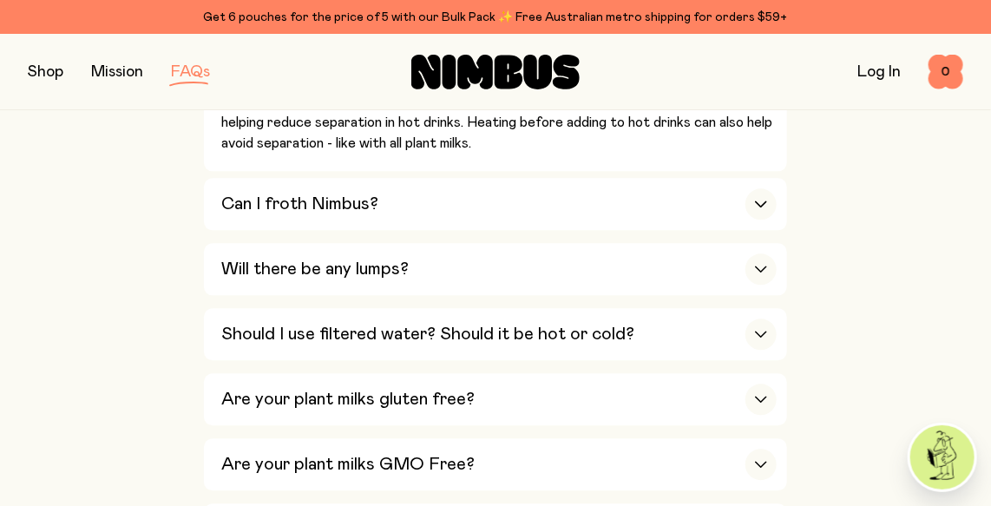
scroll to position [1317, 0]
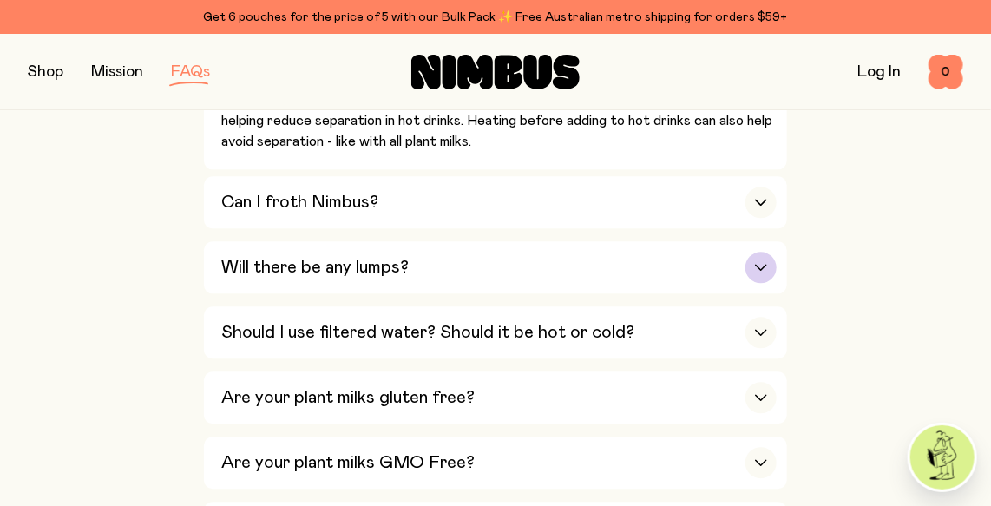
click at [760, 257] on div "button" at bounding box center [760, 267] width 31 height 31
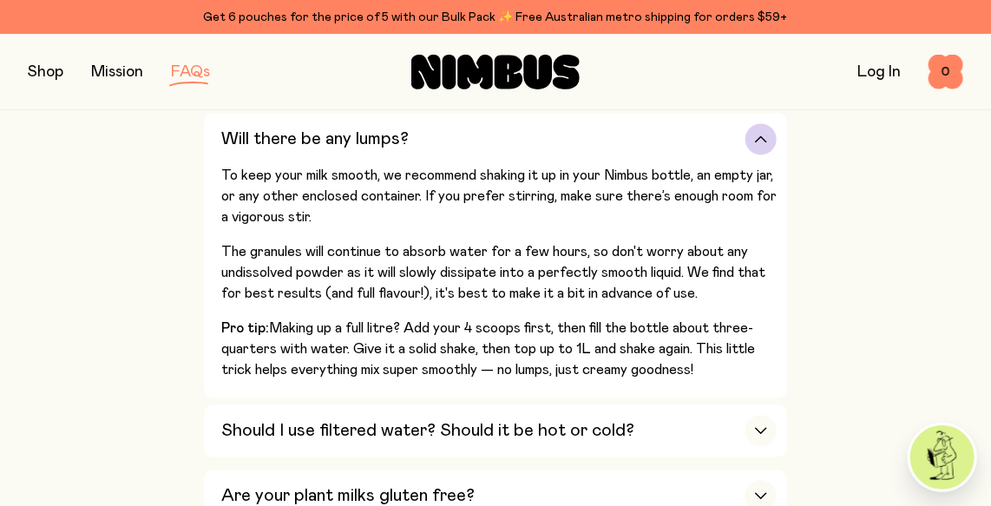
scroll to position [1096, 0]
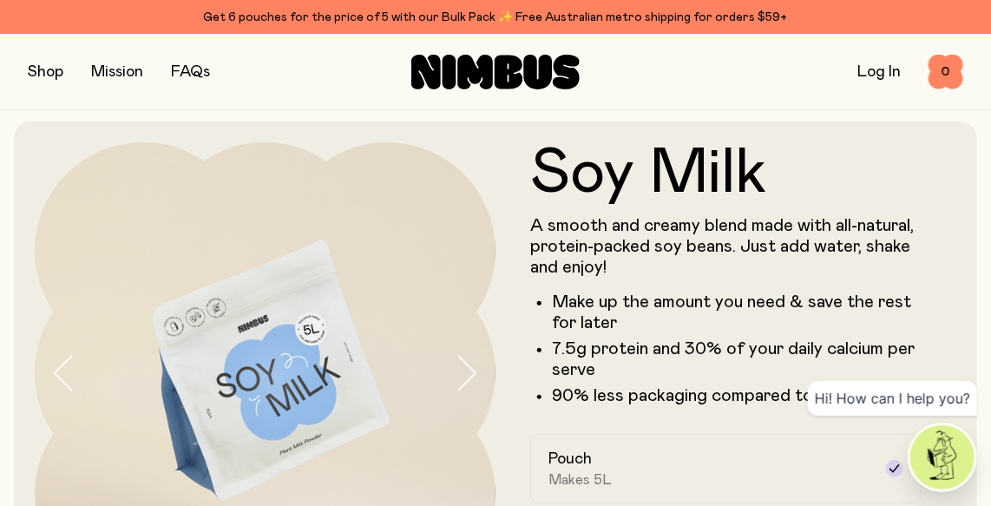
scroll to position [255, 0]
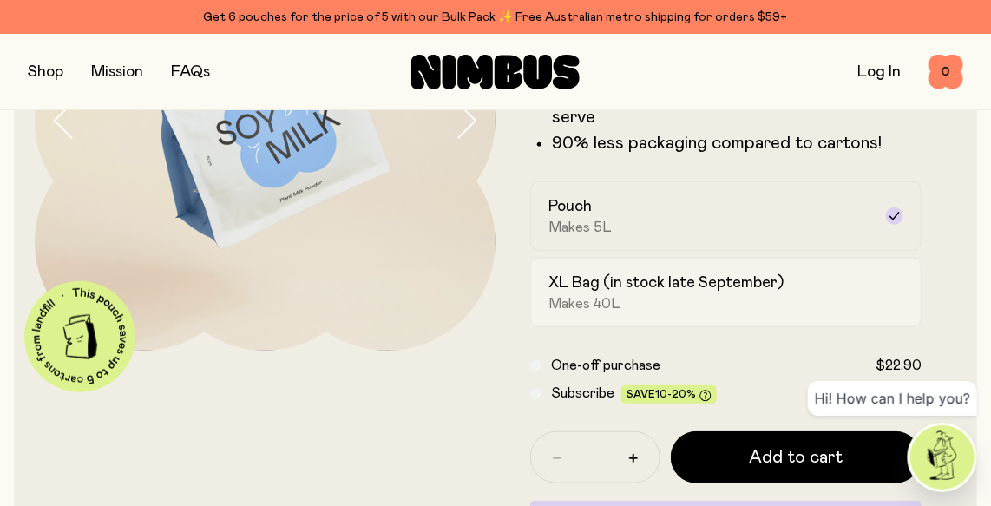
click at [589, 282] on h2 "XL Bag (in stock late September)" at bounding box center [665, 282] width 235 height 21
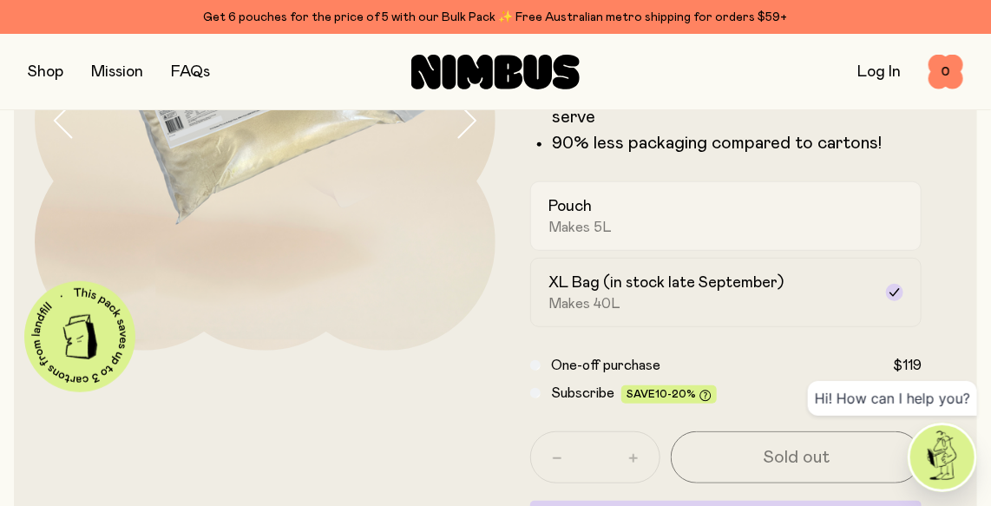
click at [587, 219] on span "Makes 5L" at bounding box center [579, 227] width 63 height 17
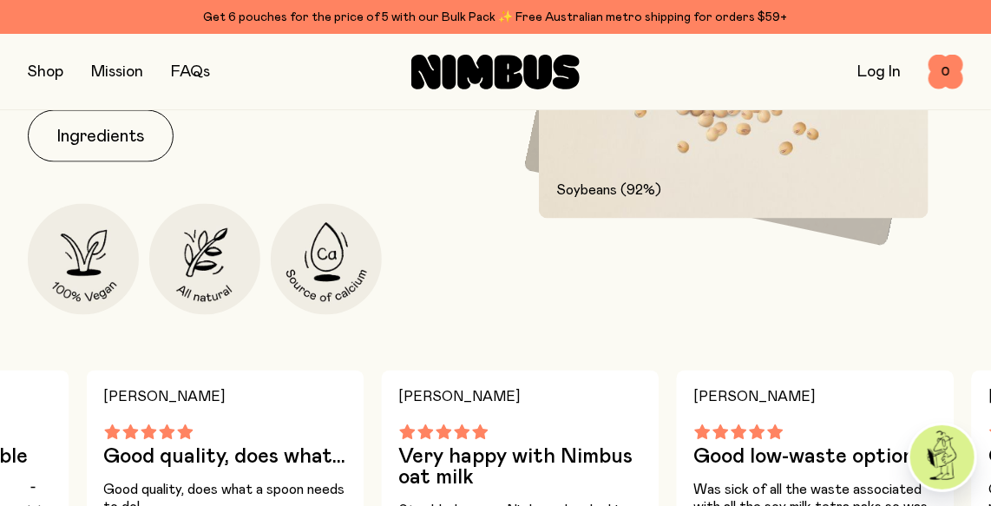
scroll to position [887, 0]
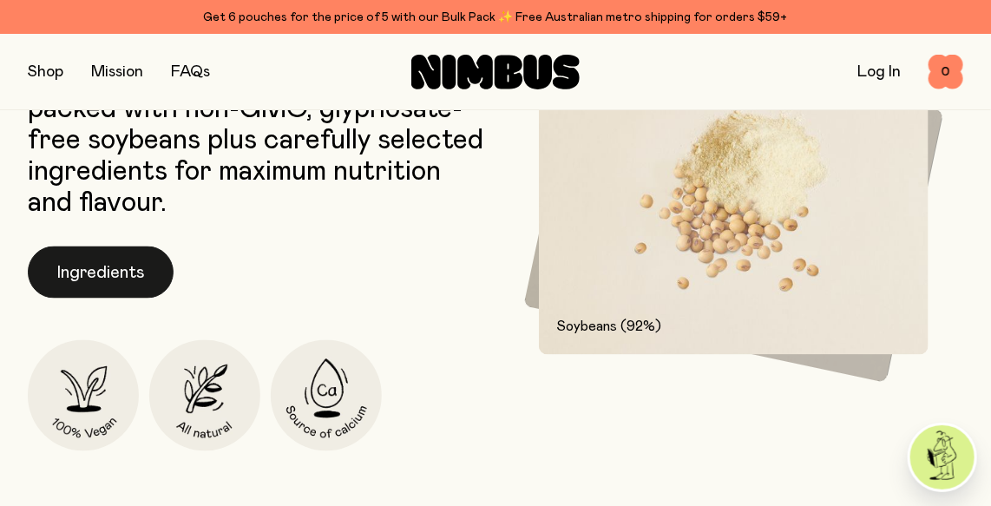
click at [115, 265] on button "Ingredients" at bounding box center [101, 272] width 146 height 52
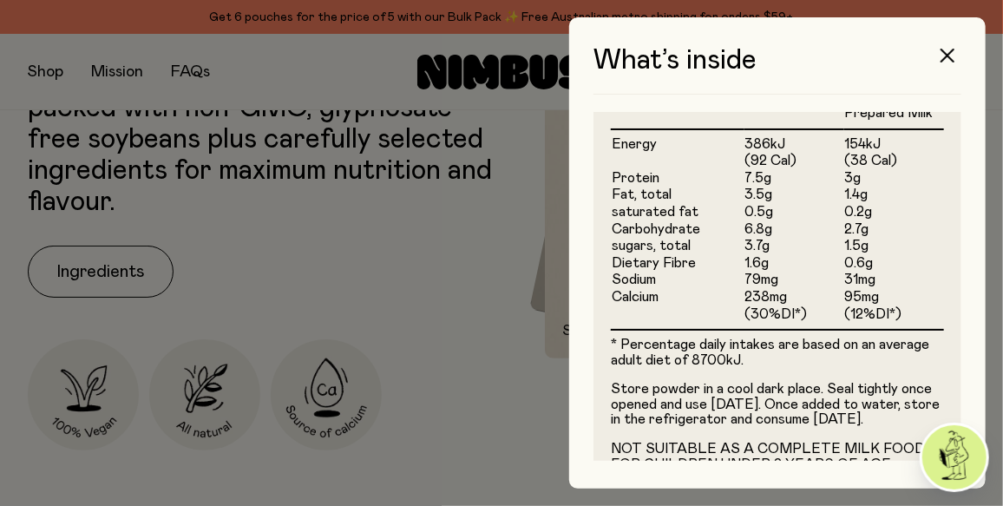
scroll to position [533, 0]
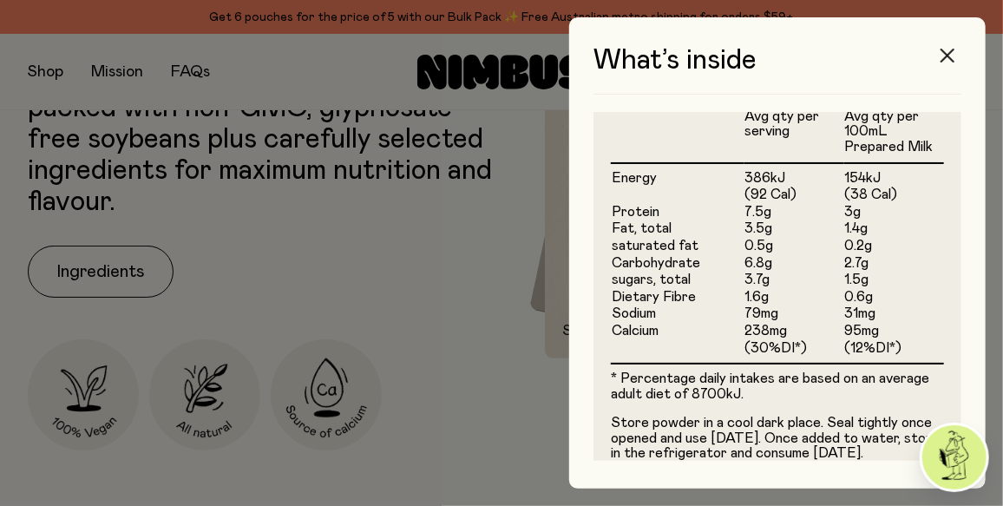
click at [953, 51] on icon "button" at bounding box center [947, 56] width 14 height 14
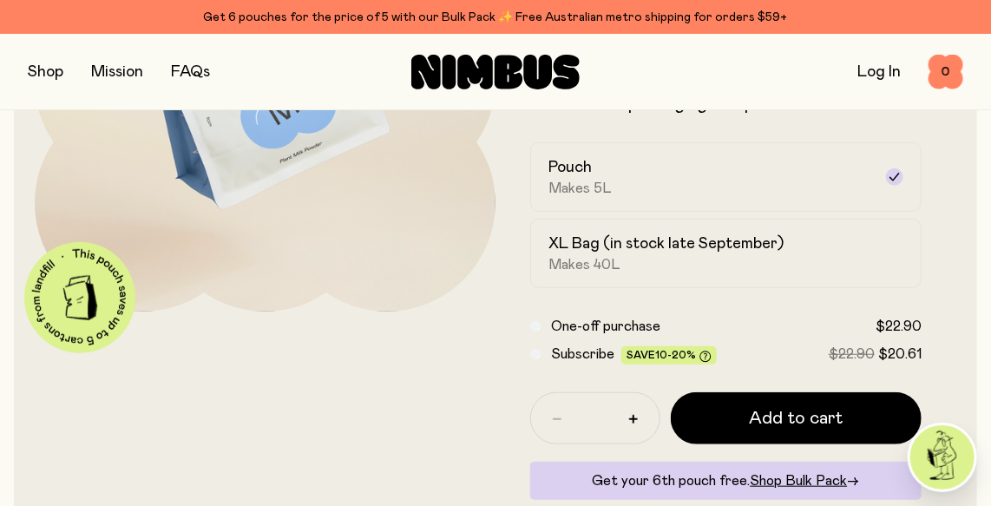
scroll to position [291, 0]
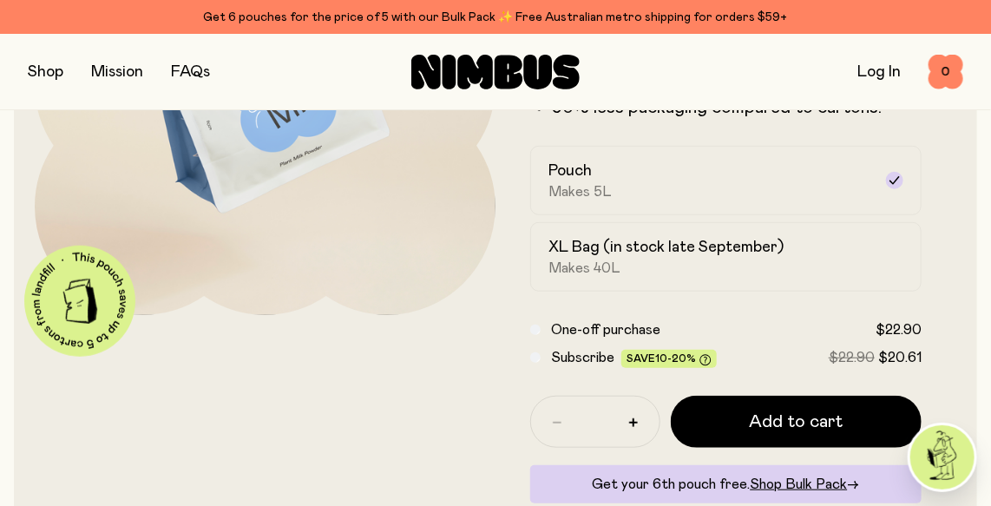
click at [46, 74] on button "button" at bounding box center [46, 72] width 36 height 24
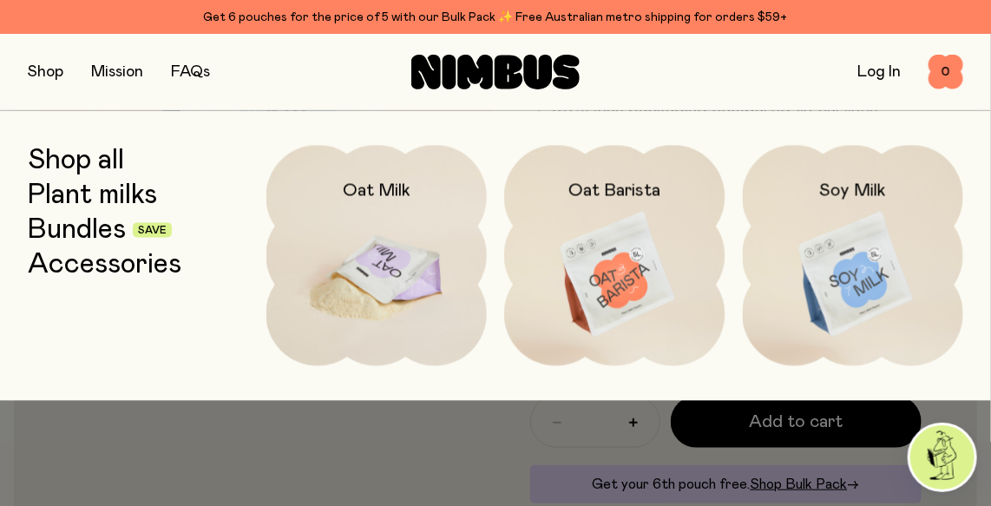
click at [349, 263] on img at bounding box center [376, 274] width 221 height 259
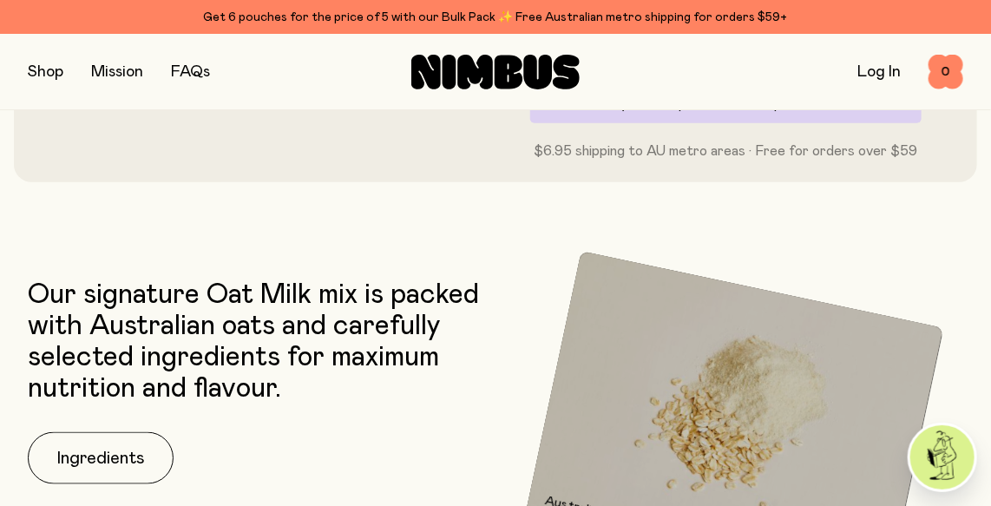
scroll to position [544, 0]
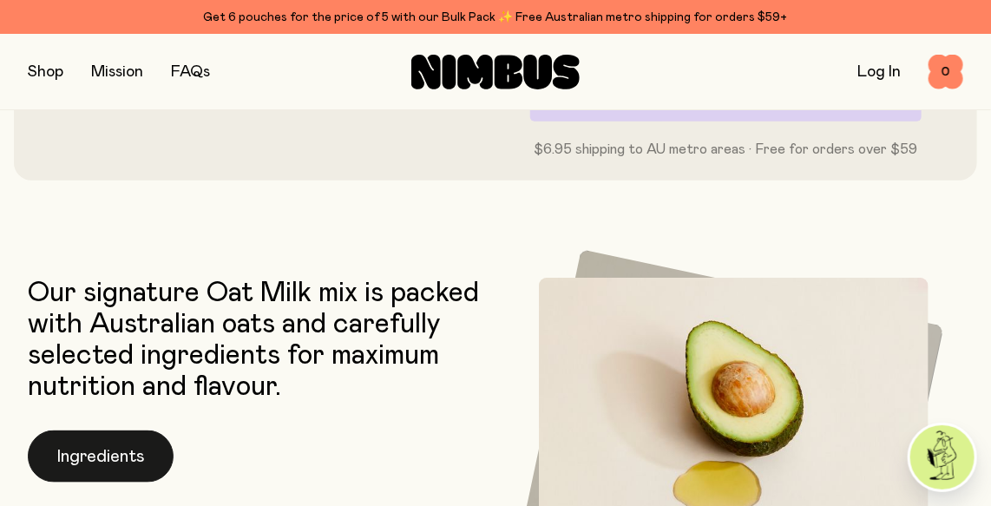
click at [136, 448] on button "Ingredients" at bounding box center [101, 456] width 146 height 52
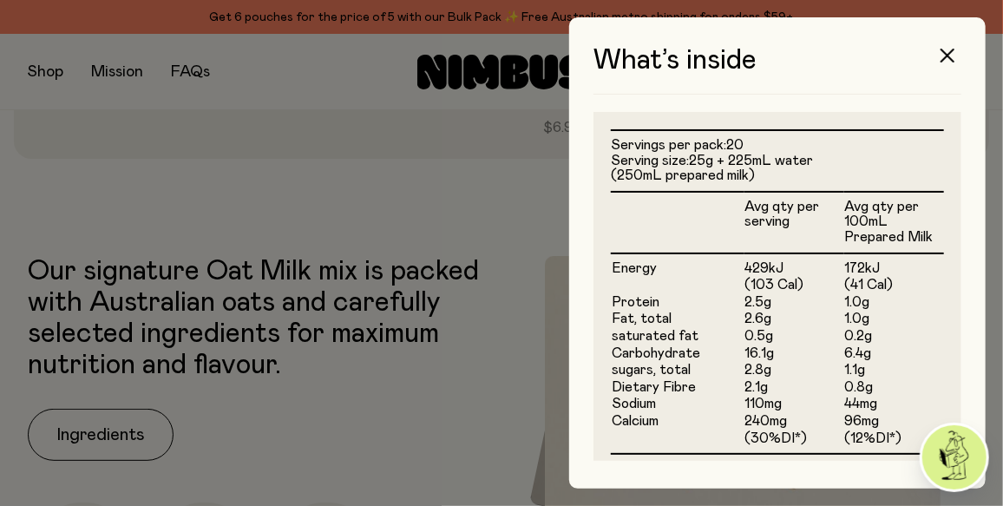
scroll to position [468, 0]
